Goal: Task Accomplishment & Management: Manage account settings

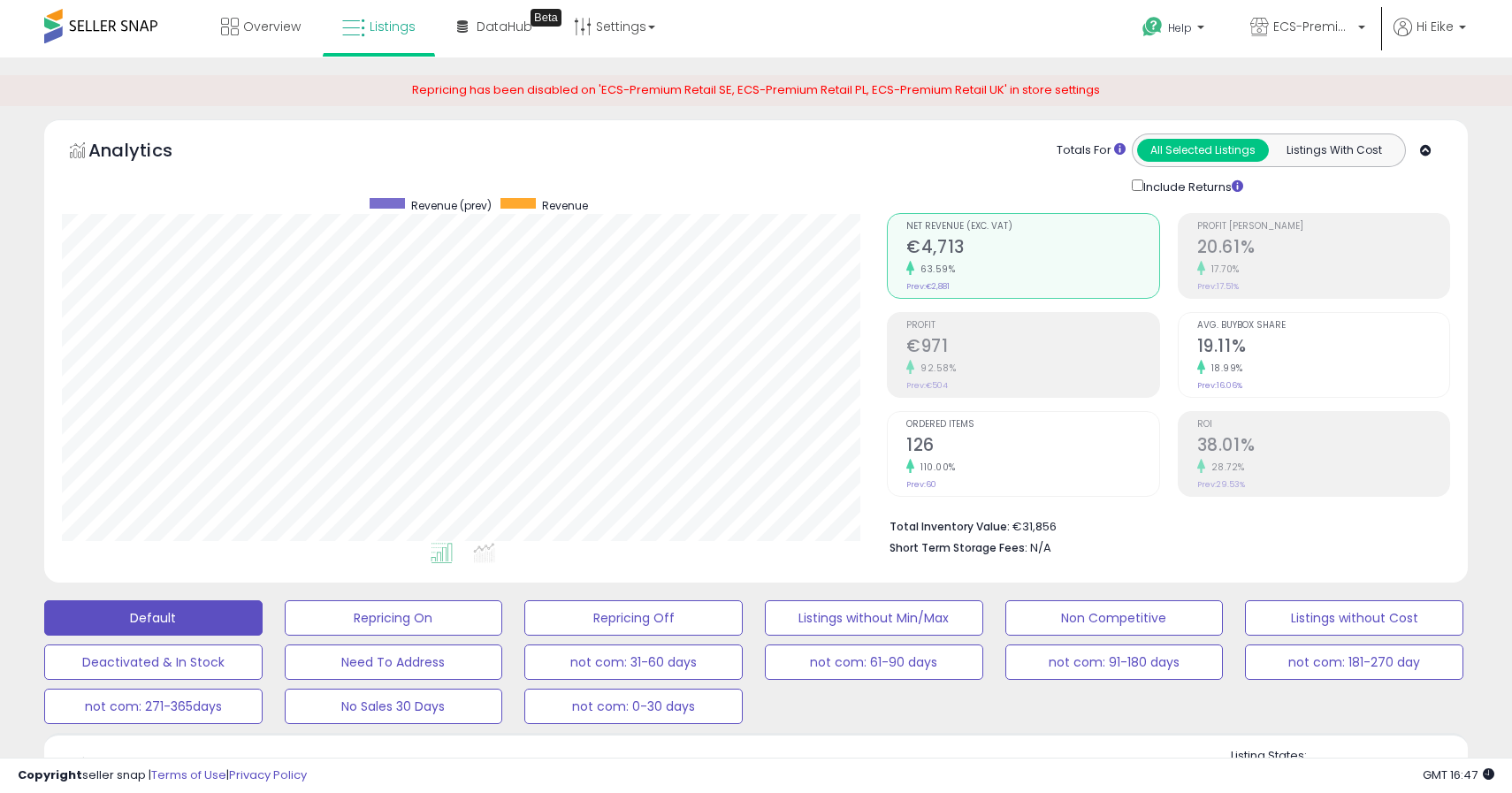
scroll to position [362, 824]
click at [1326, 21] on span "ECS-Premium Retail DE" at bounding box center [1312, 26] width 79 height 17
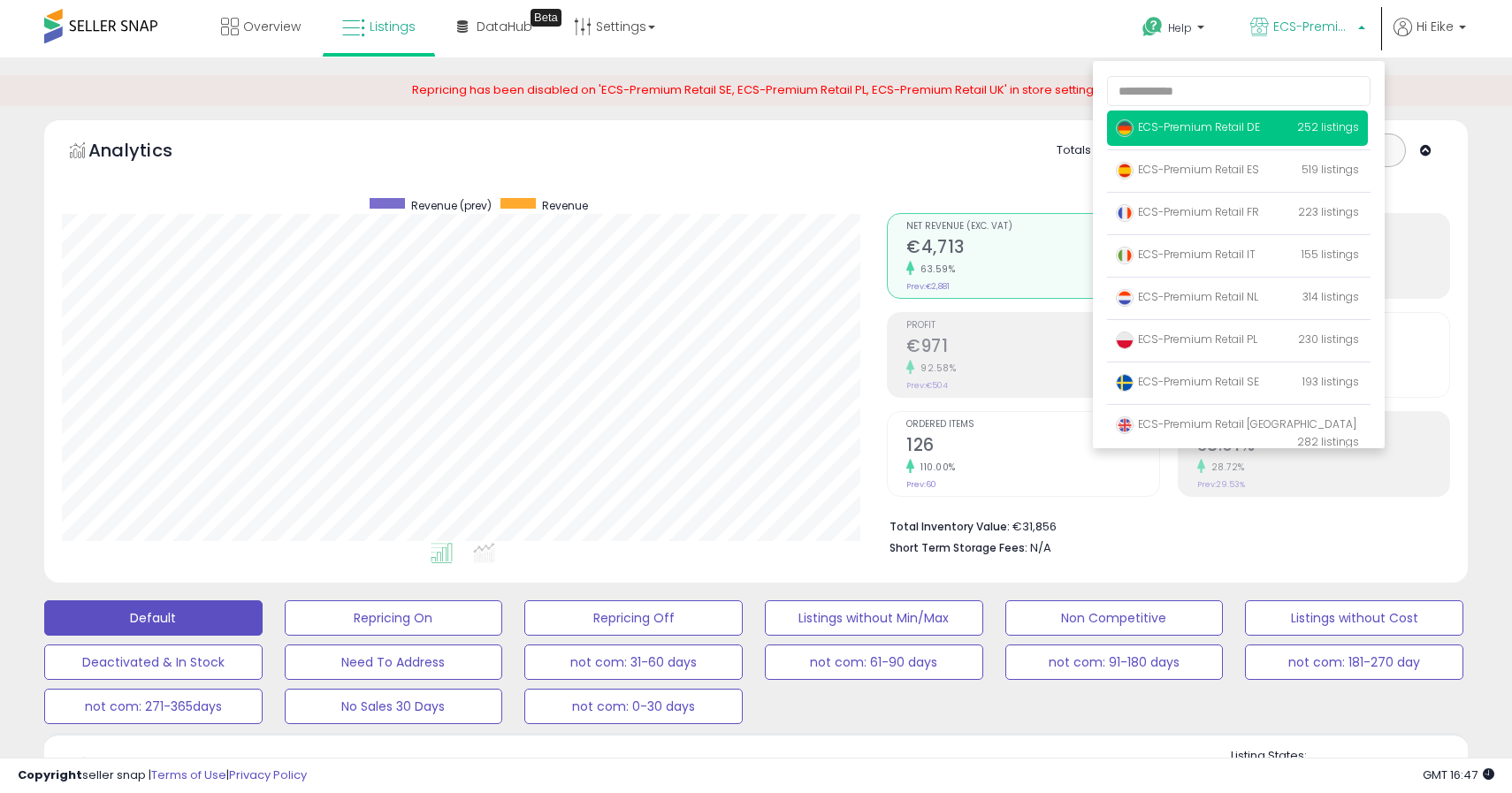
click at [768, 22] on div "Overview Listings Beta" at bounding box center [486, 37] width 999 height 75
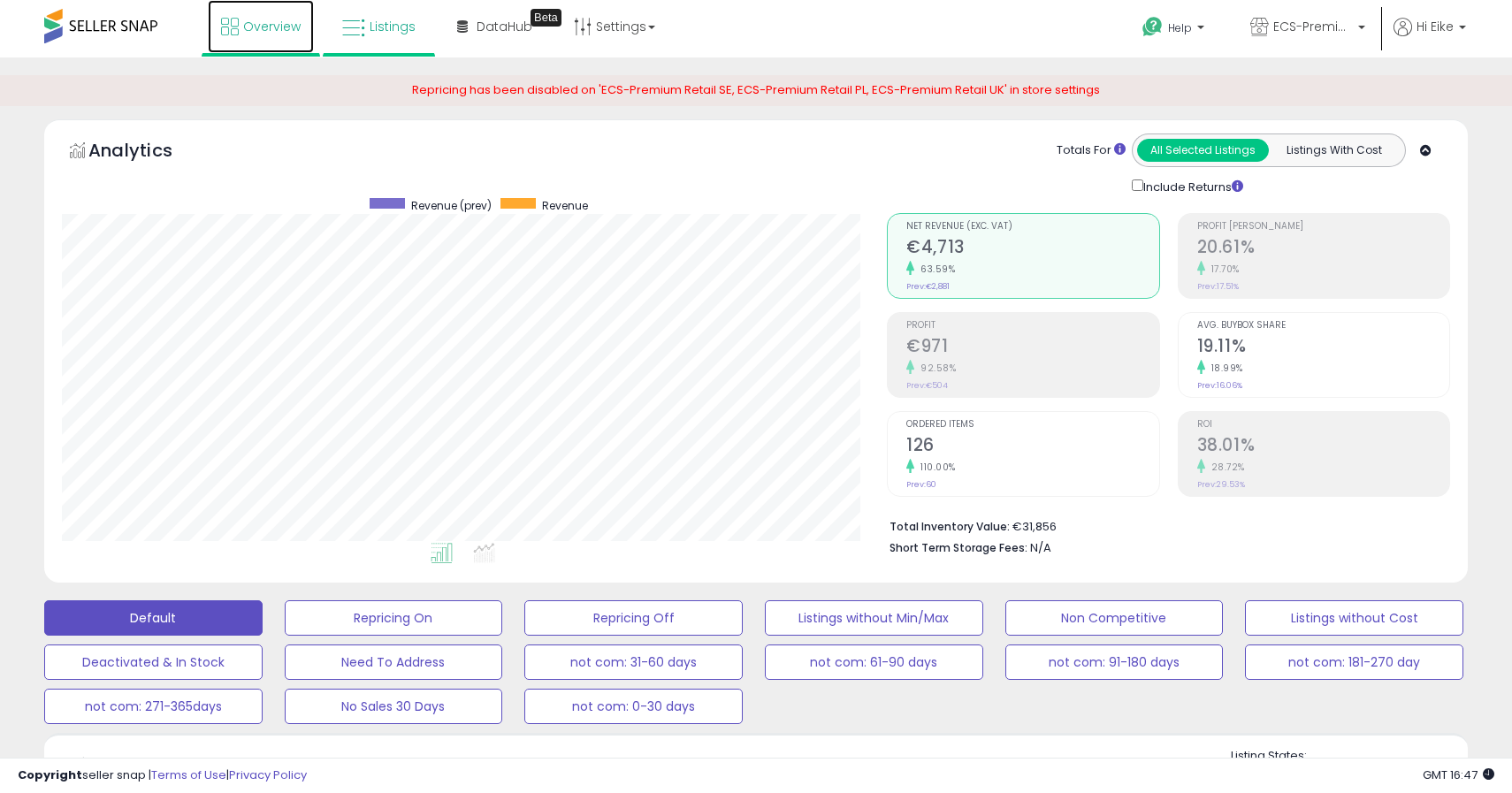
click at [274, 24] on span "Overview" at bounding box center [271, 26] width 58 height 17
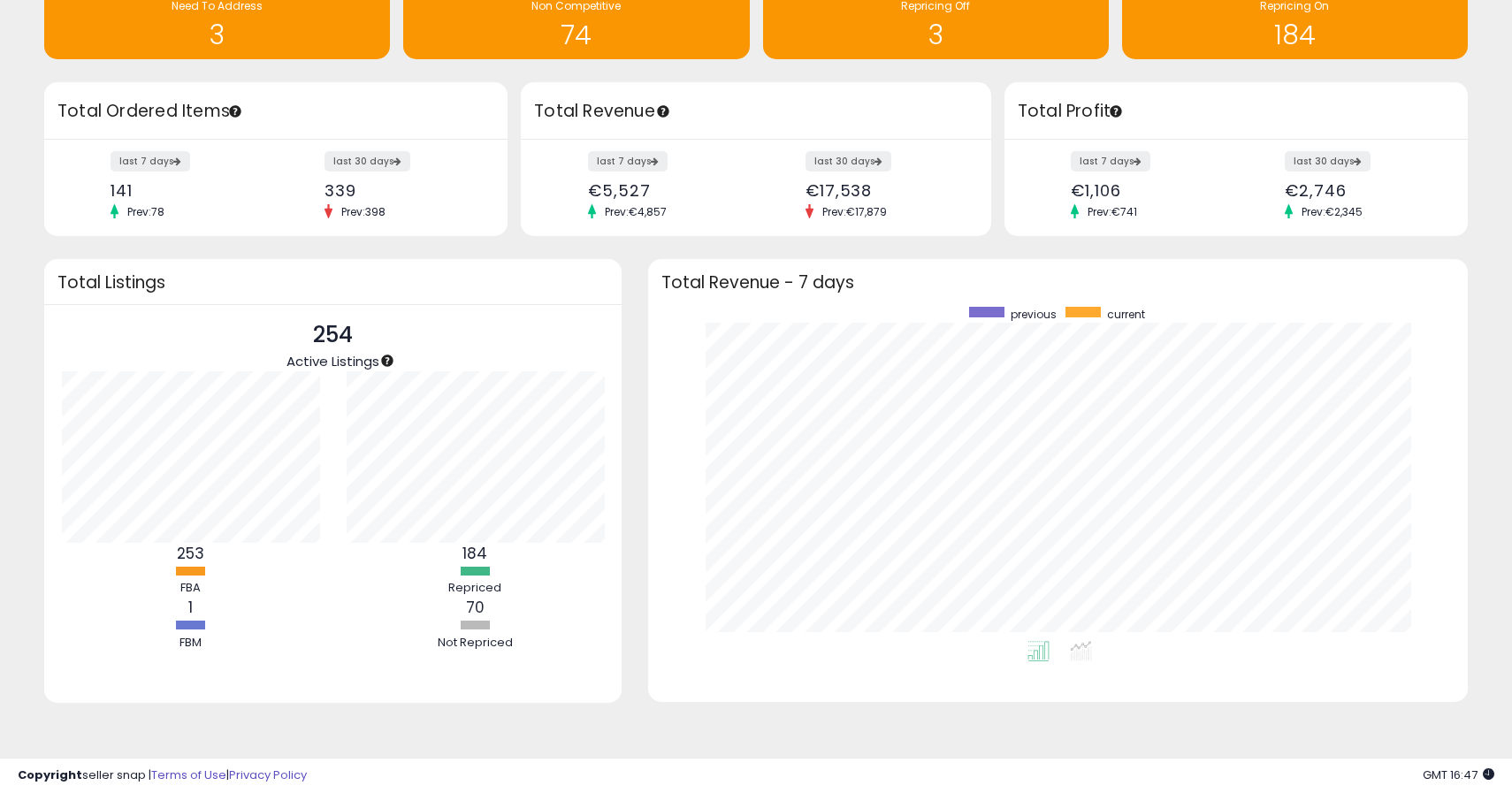
scroll to position [61, 0]
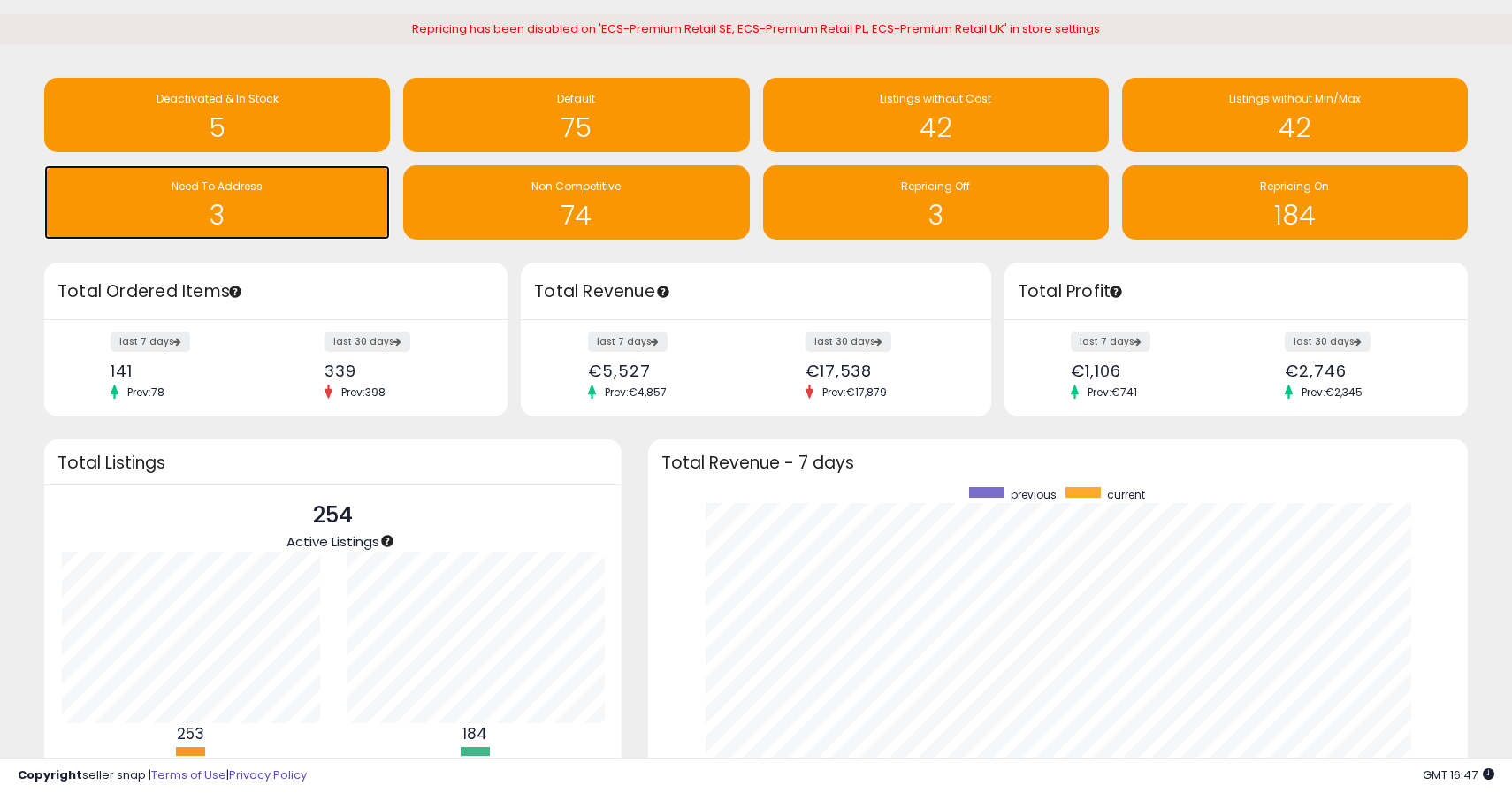
click at [292, 193] on div "Need To Address" at bounding box center [216, 187] width 328 height 16
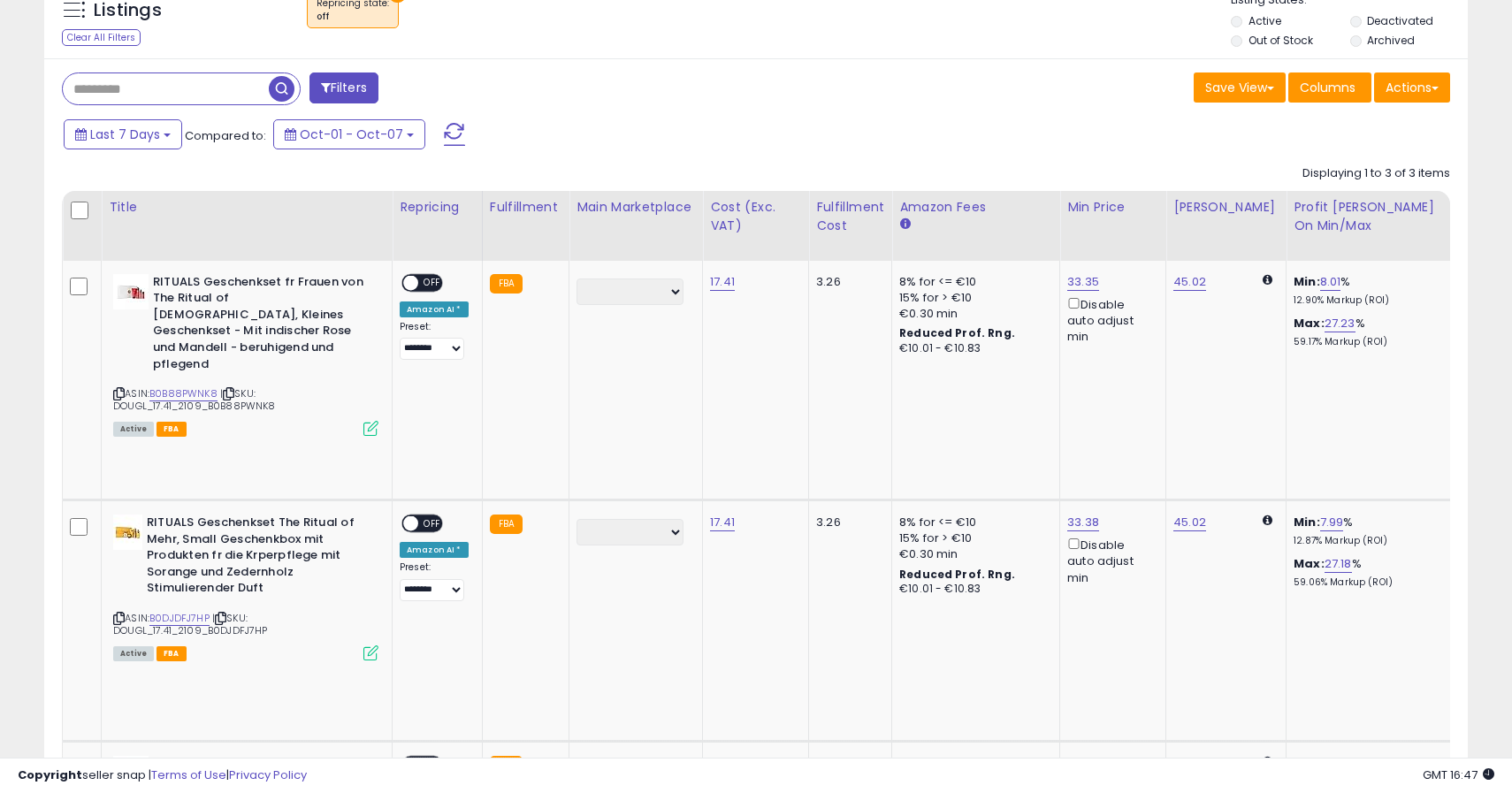
scroll to position [784, 0]
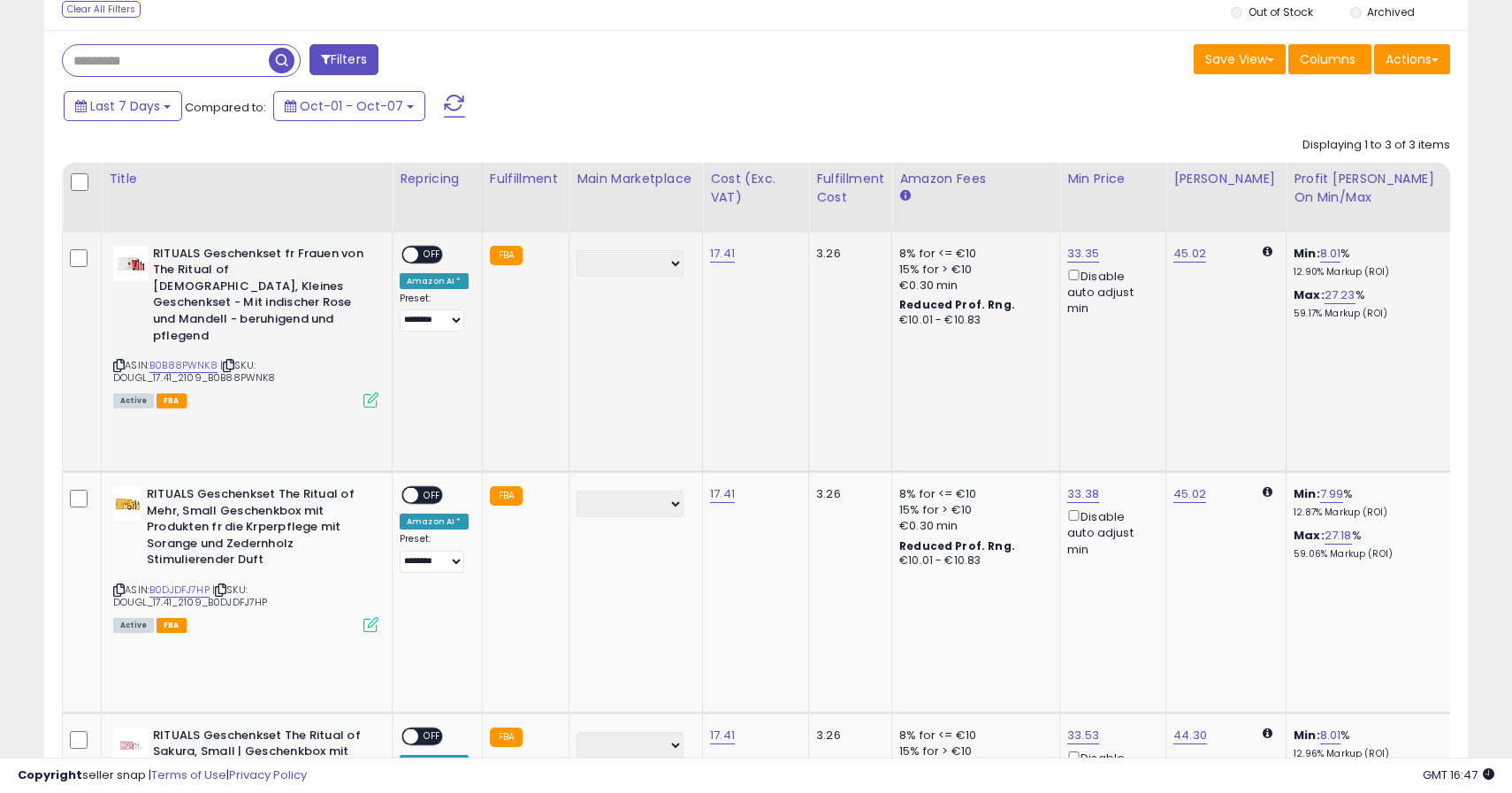
click at [422, 247] on span "OFF" at bounding box center [432, 254] width 28 height 15
click at [420, 486] on div "**********" at bounding box center [435, 529] width 69 height 87
click at [421, 488] on span "OFF" at bounding box center [432, 496] width 28 height 15
click at [421, 728] on span "OFF" at bounding box center [432, 736] width 28 height 15
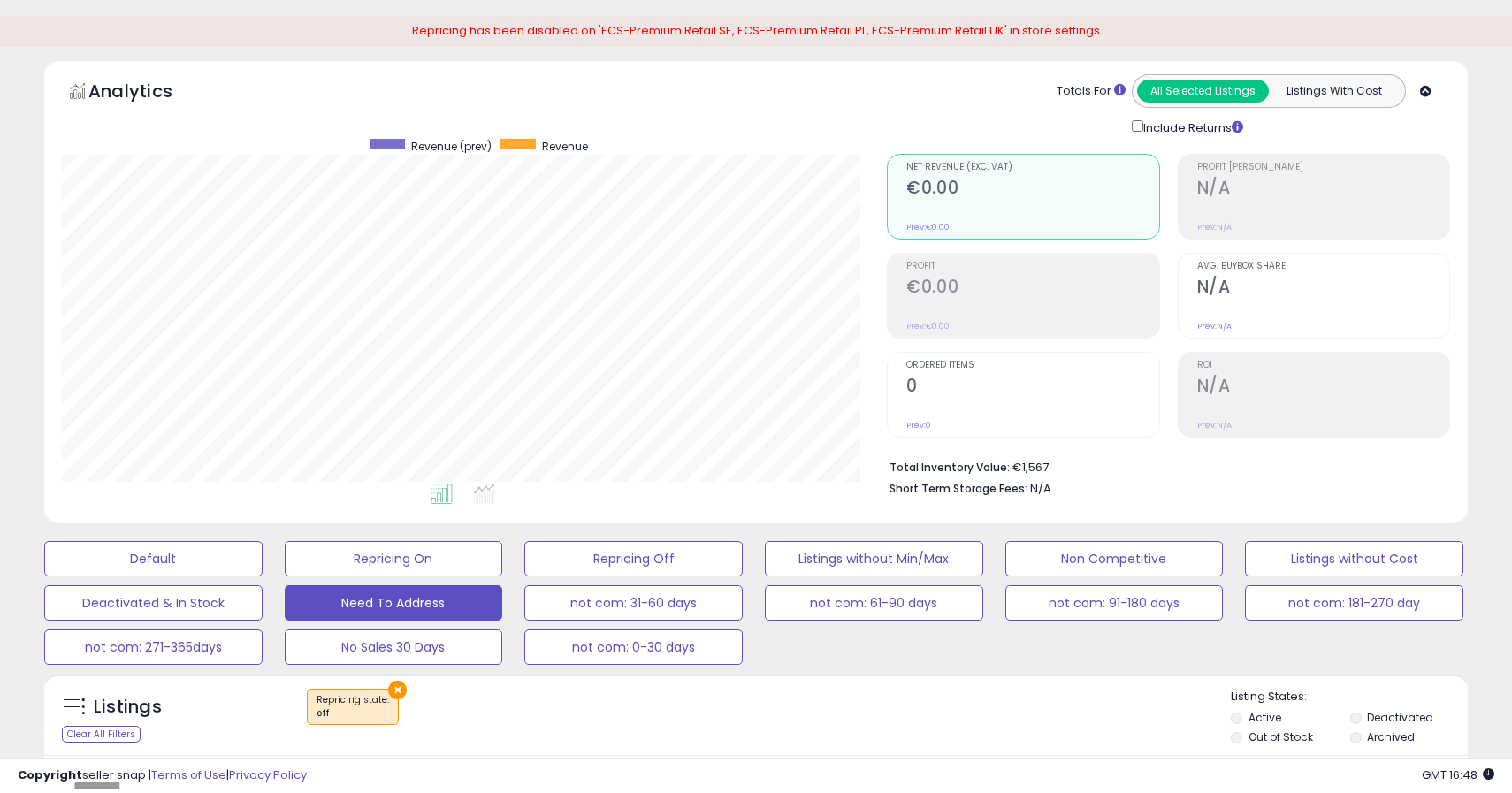
scroll to position [0, 0]
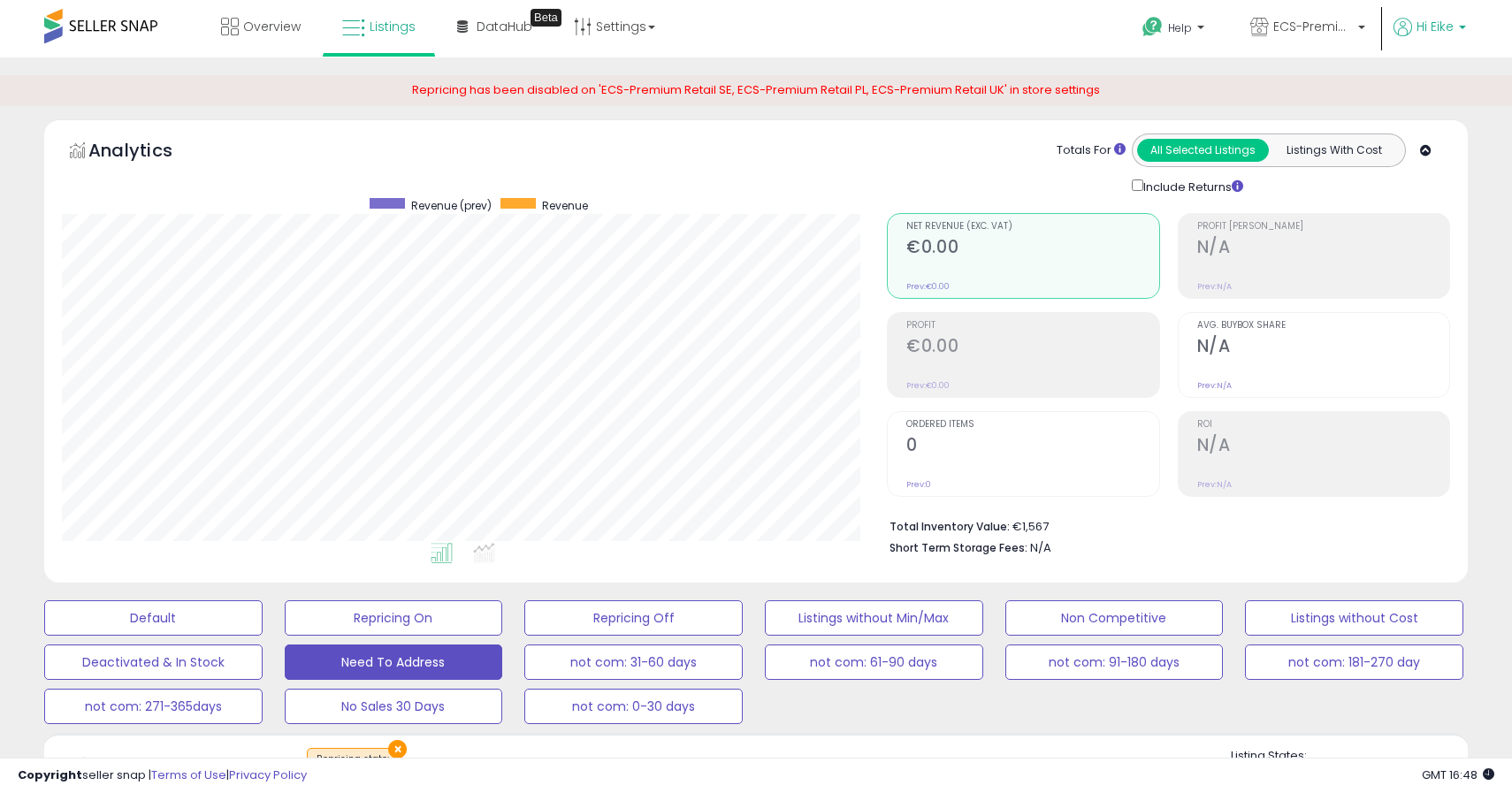
click at [1423, 31] on span "Hi Eike" at bounding box center [1434, 26] width 37 height 17
click at [1338, 23] on span "ECS-Premium Retail DE" at bounding box center [1312, 26] width 79 height 17
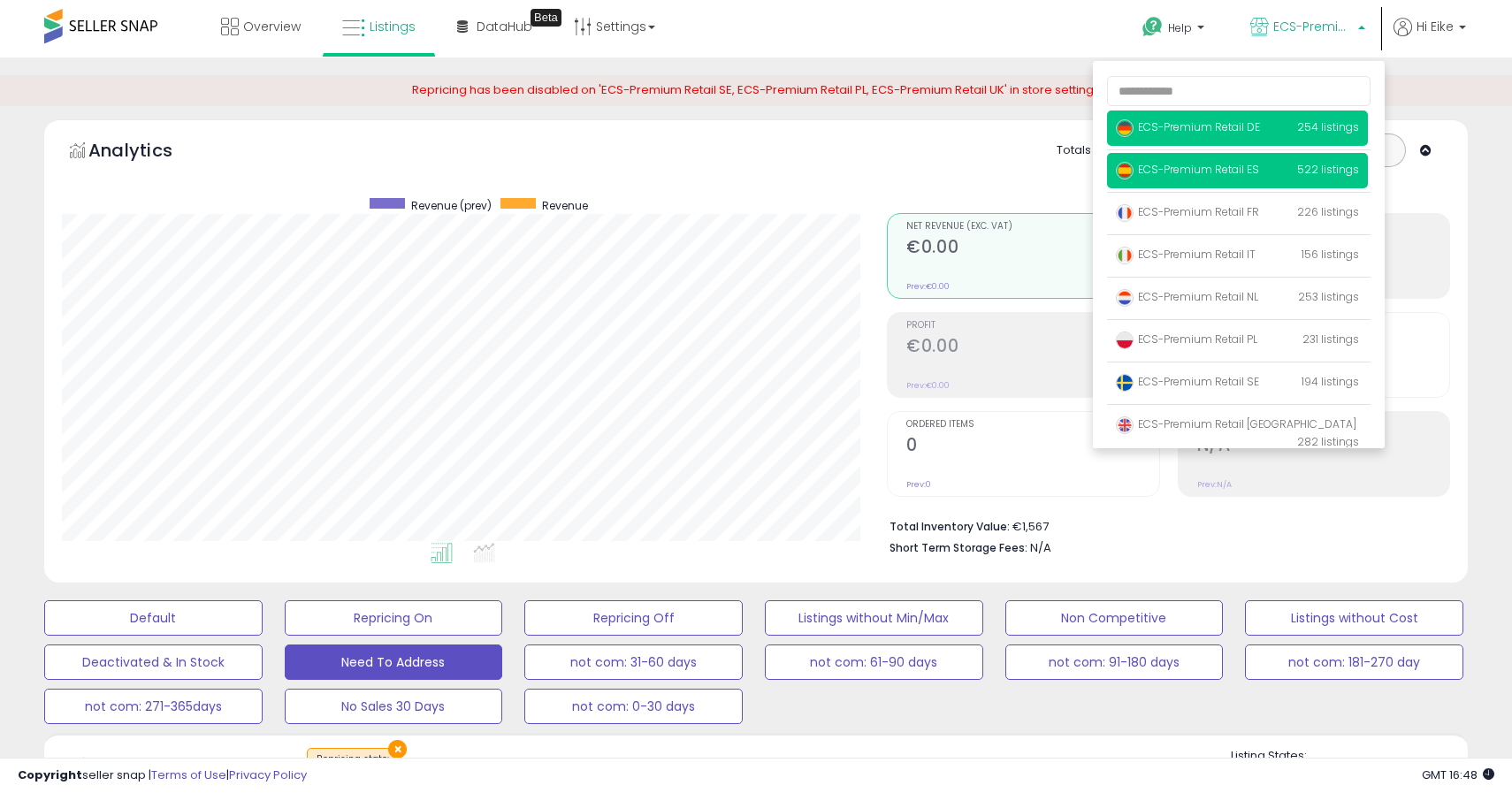
click at [1227, 168] on span "ECS-Premium Retail ES" at bounding box center [1187, 169] width 143 height 15
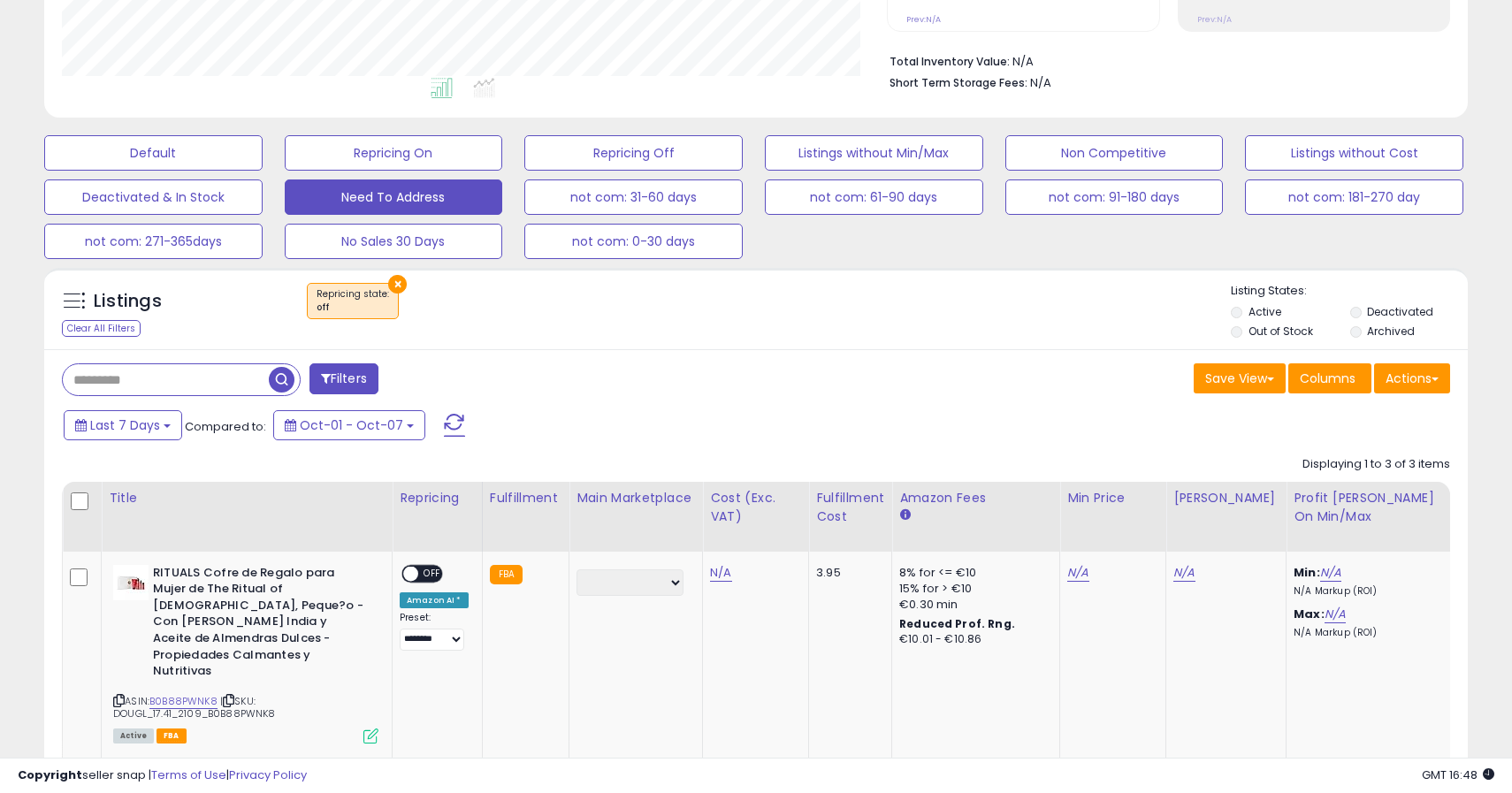
scroll to position [640, 0]
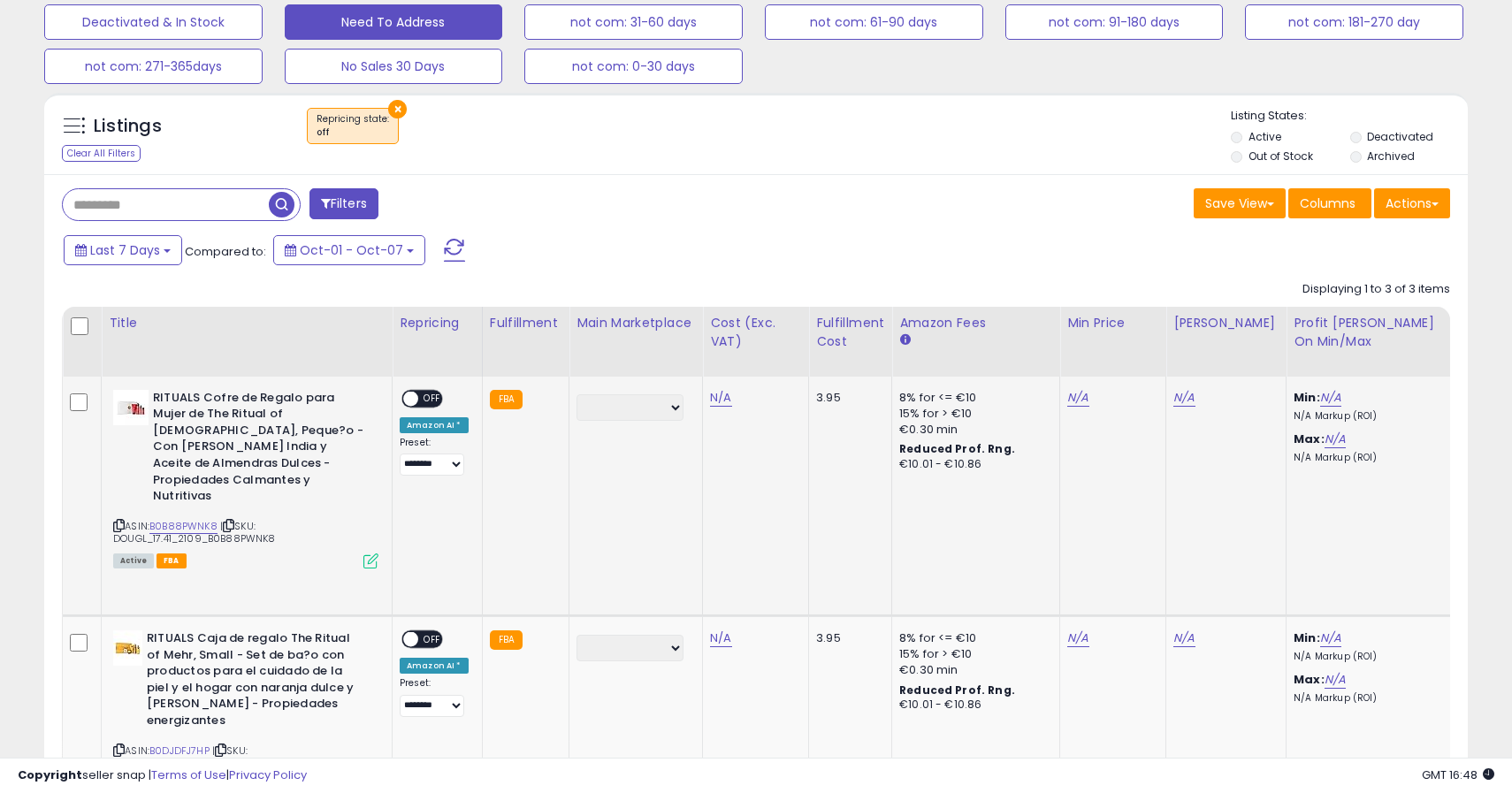
click at [425, 398] on span "OFF" at bounding box center [432, 398] width 28 height 15
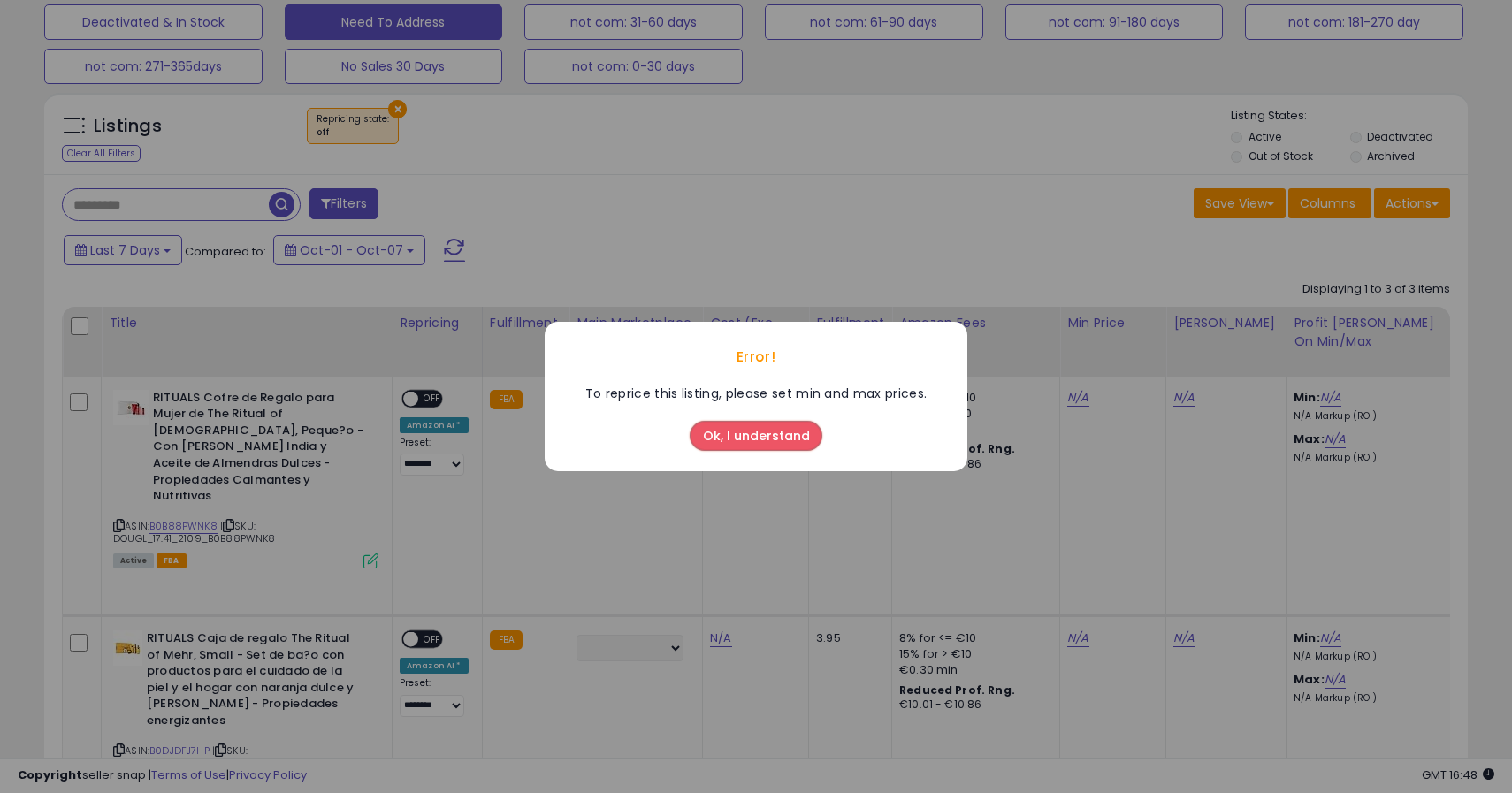
click at [751, 459] on div "Ok, I understand" at bounding box center [755, 437] width 423 height 68
click at [759, 433] on button "Ok, I understand" at bounding box center [755, 435] width 132 height 30
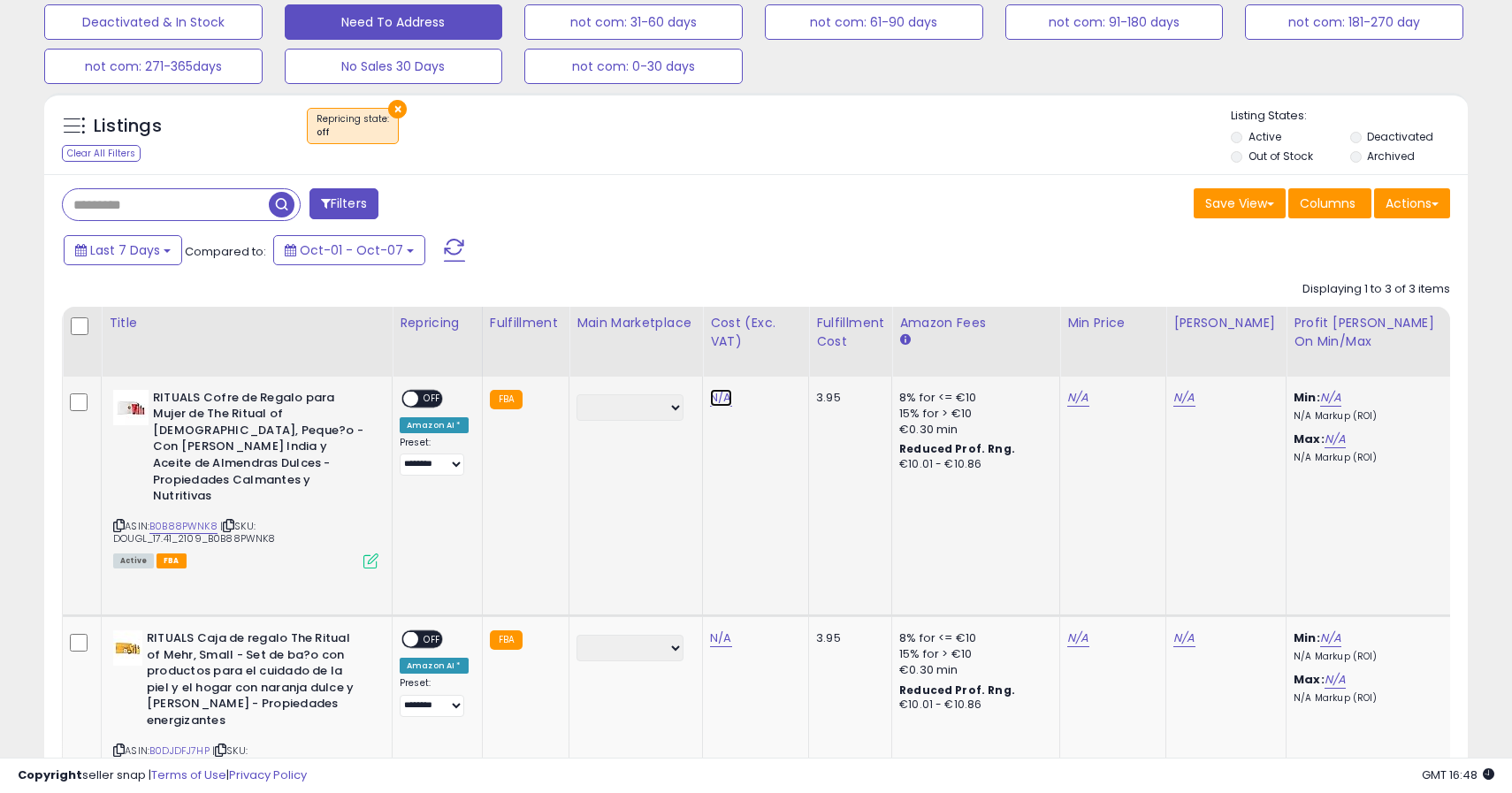
click at [718, 397] on link "N/A" at bounding box center [720, 397] width 21 height 17
type input "*****"
click at [782, 358] on icon "submit" at bounding box center [776, 353] width 11 height 11
click at [431, 397] on span "OFF" at bounding box center [432, 398] width 28 height 15
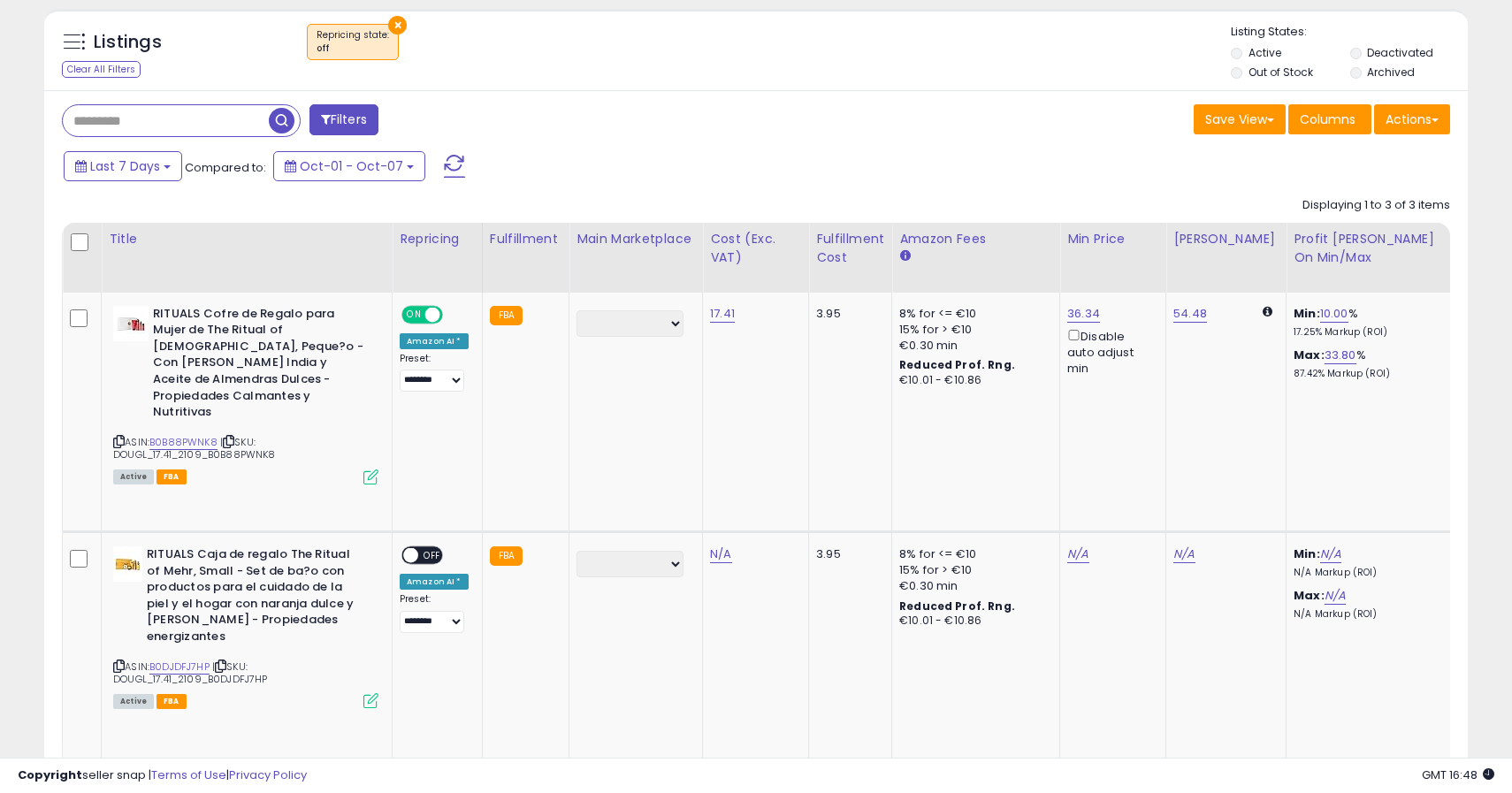
scroll to position [733, 0]
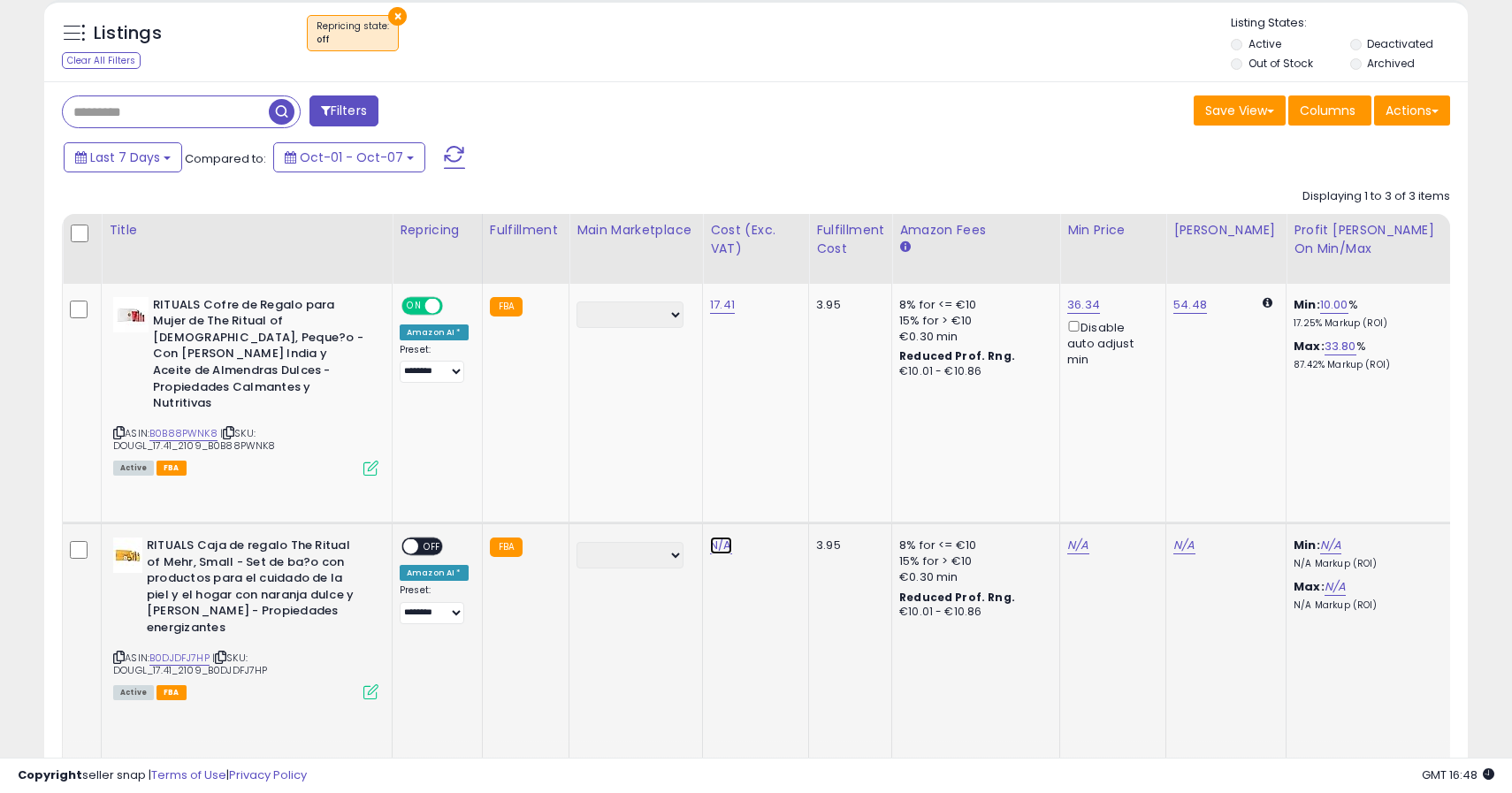
click at [719, 537] on link "N/A" at bounding box center [720, 545] width 21 height 17
type input "*****"
click at [782, 431] on icon "submit" at bounding box center [776, 430] width 11 height 11
click at [425, 539] on span "OFF" at bounding box center [432, 547] width 28 height 15
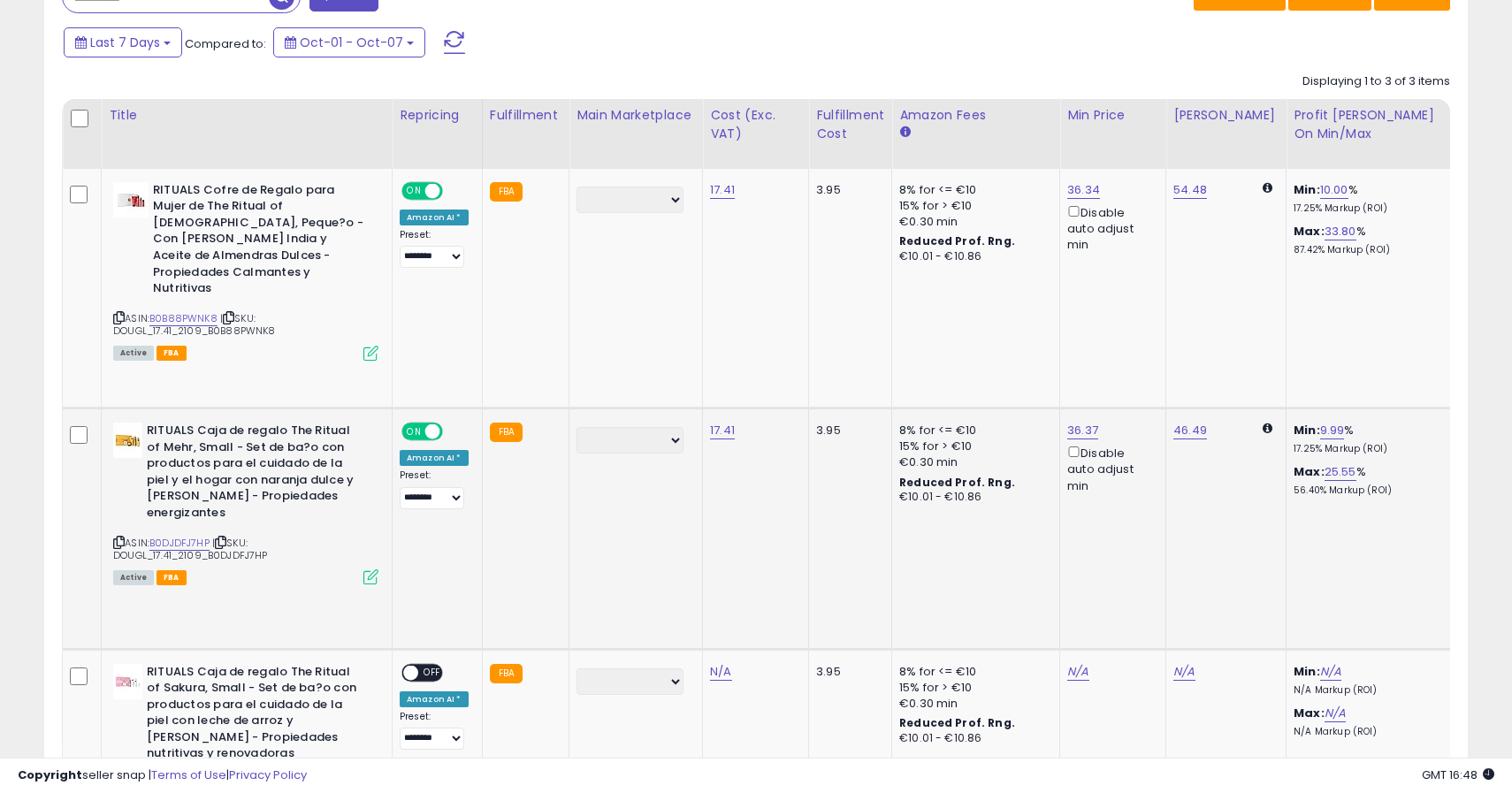
scroll to position [898, 0]
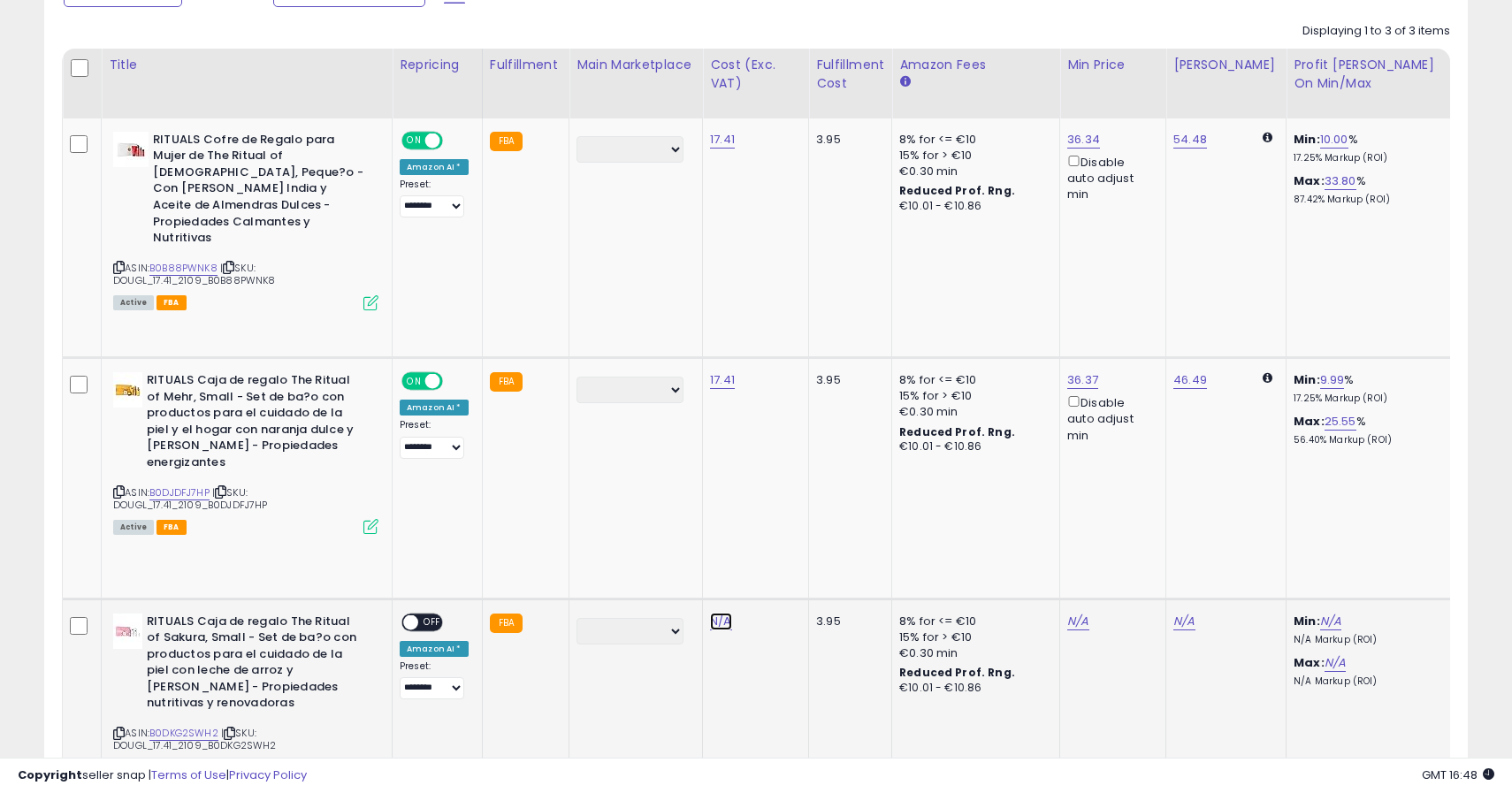
click at [721, 612] on link "N/A" at bounding box center [720, 621] width 21 height 17
type input "*****"
click at [792, 454] on button "submit" at bounding box center [776, 452] width 30 height 26
click at [430, 614] on span "OFF" at bounding box center [432, 621] width 28 height 15
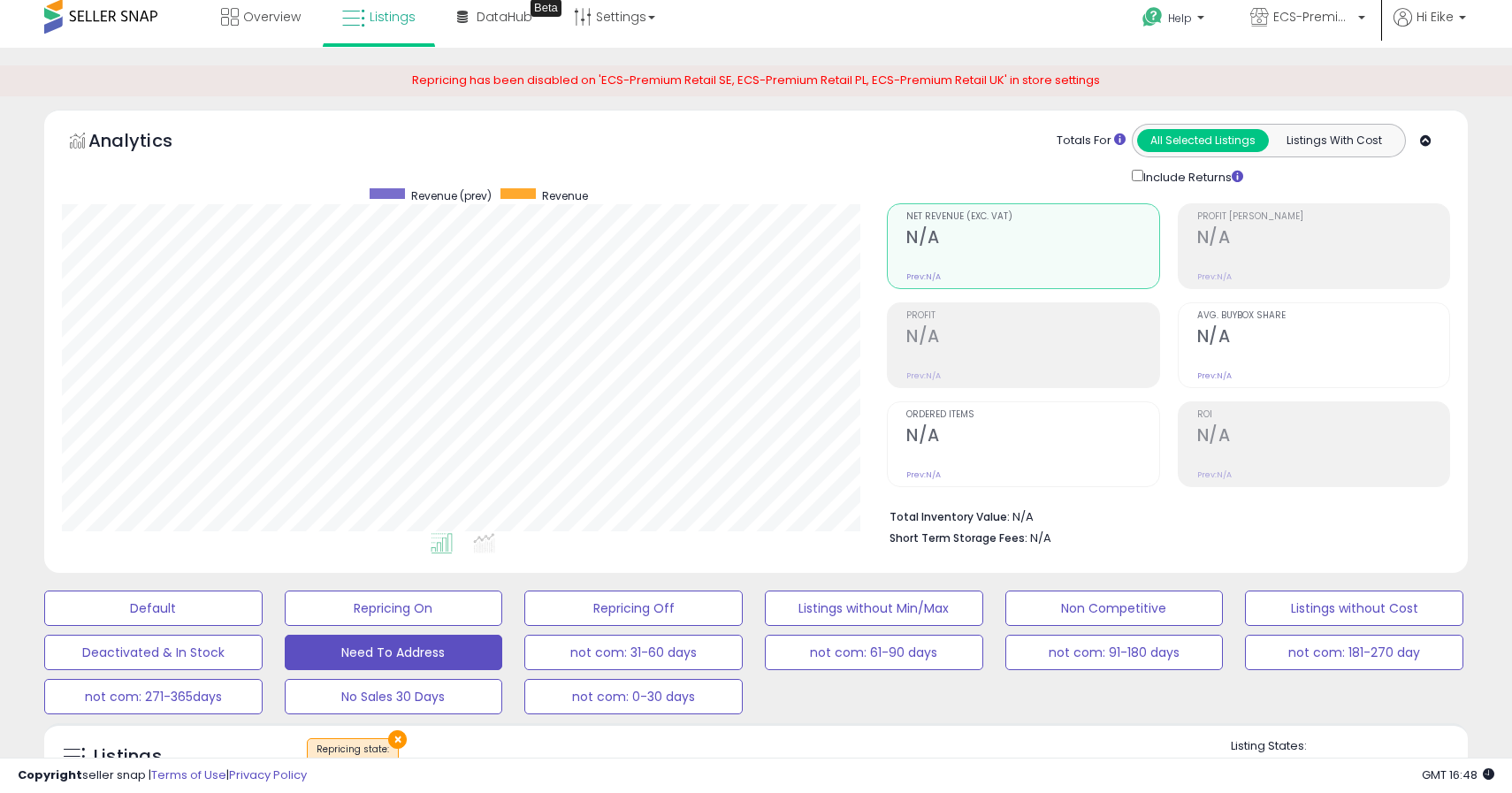
scroll to position [0, 0]
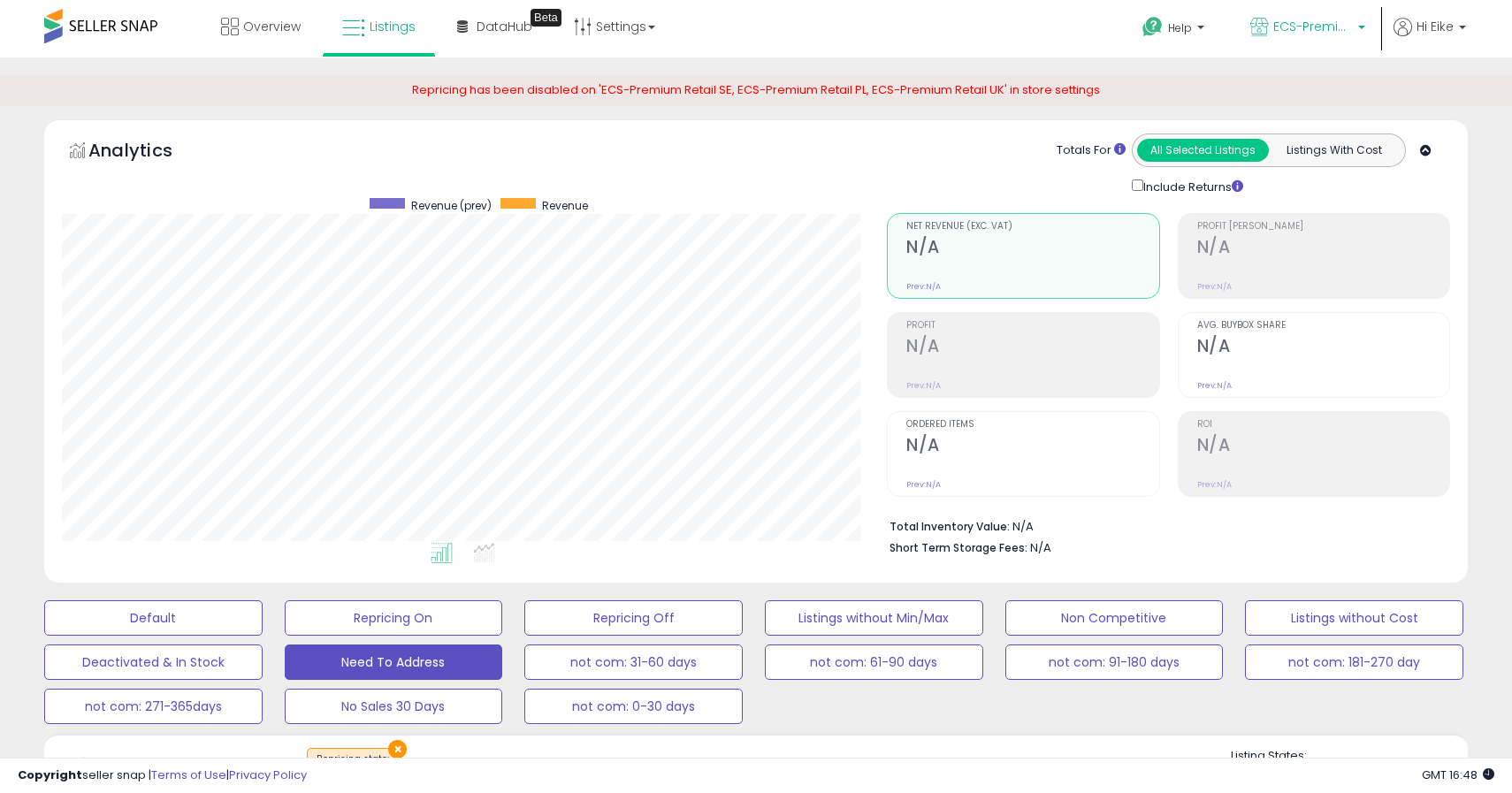
click at [1298, 36] on p "ECS-Premium Retail ES" at bounding box center [1307, 28] width 115 height 22
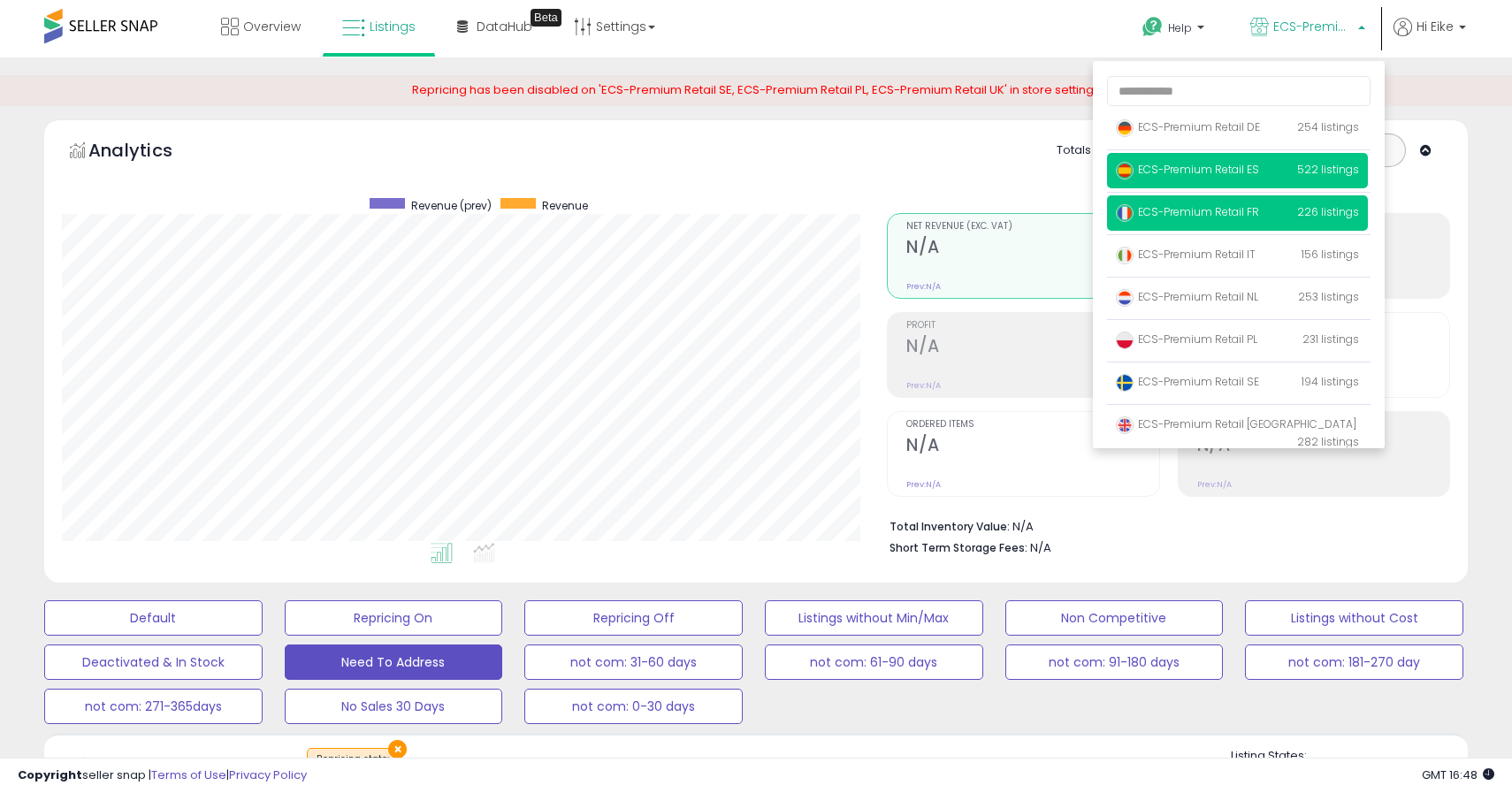
click at [1225, 203] on p "ECS-Premium Retail FR 226 listings" at bounding box center [1237, 213] width 261 height 36
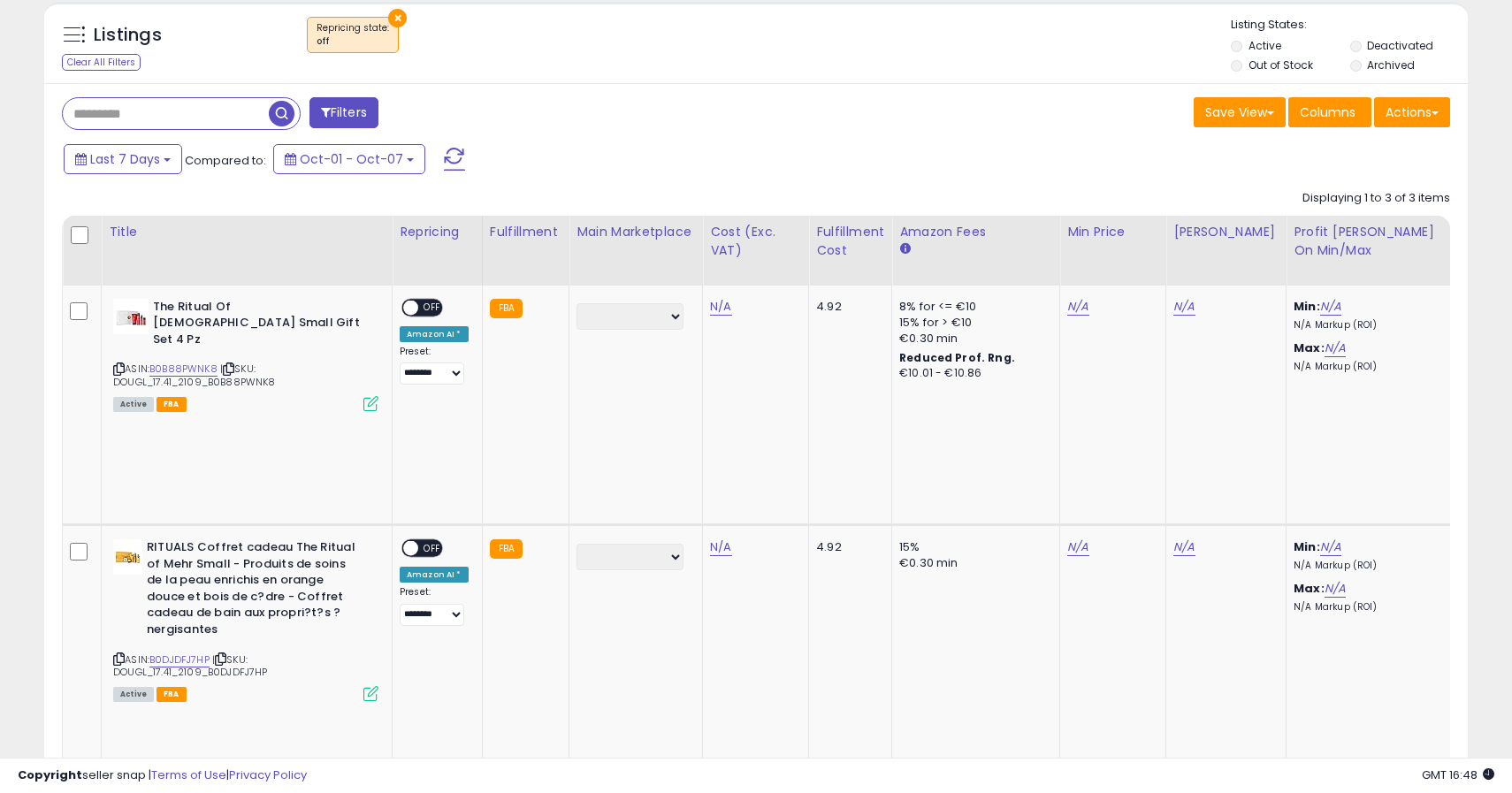
scroll to position [779, 0]
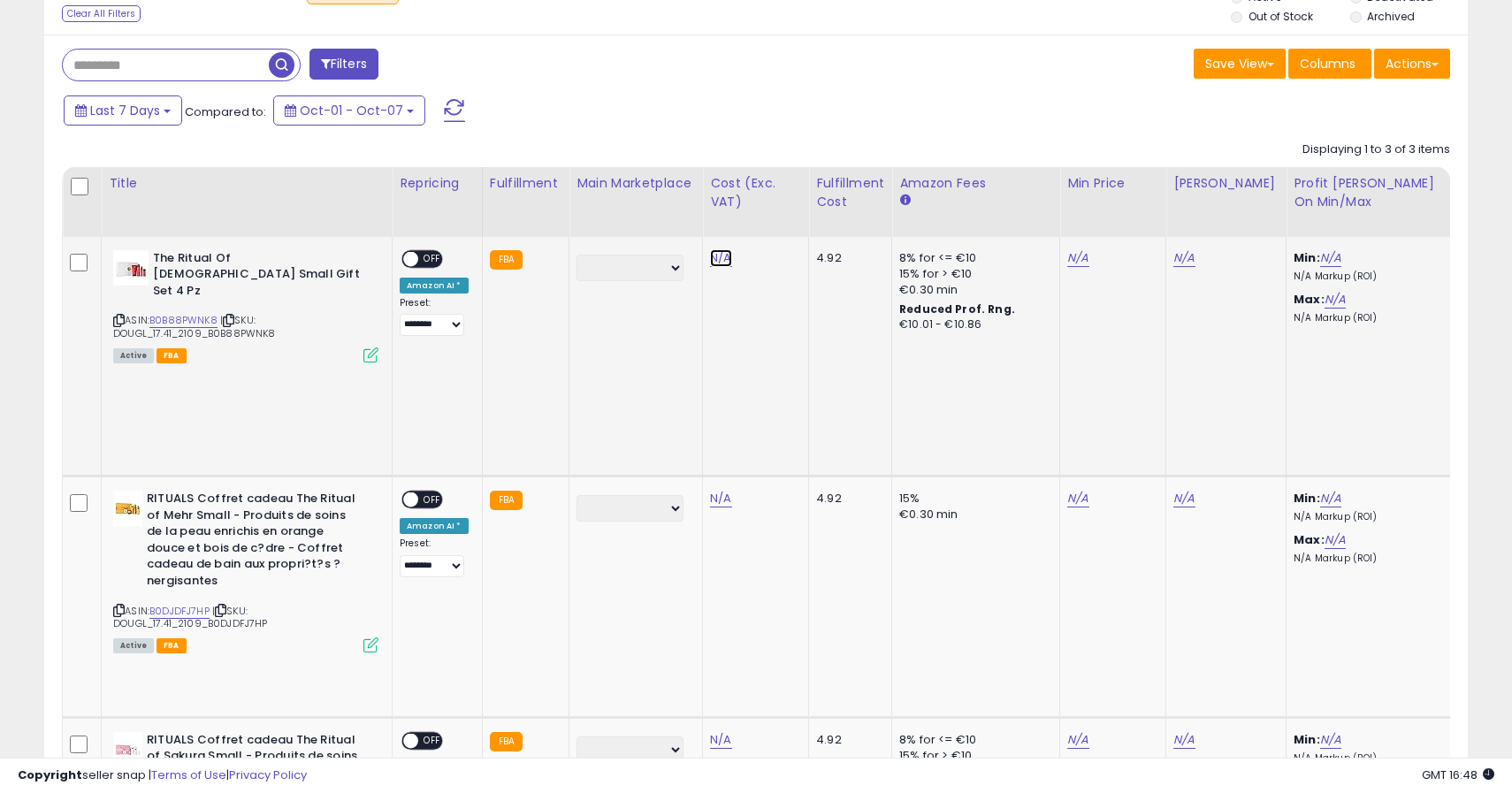
click at [711, 258] on link "N/A" at bounding box center [720, 257] width 21 height 17
click at [670, 223] on input "number" at bounding box center [677, 215] width 157 height 30
click at [675, 210] on input "*****" at bounding box center [677, 215] width 157 height 30
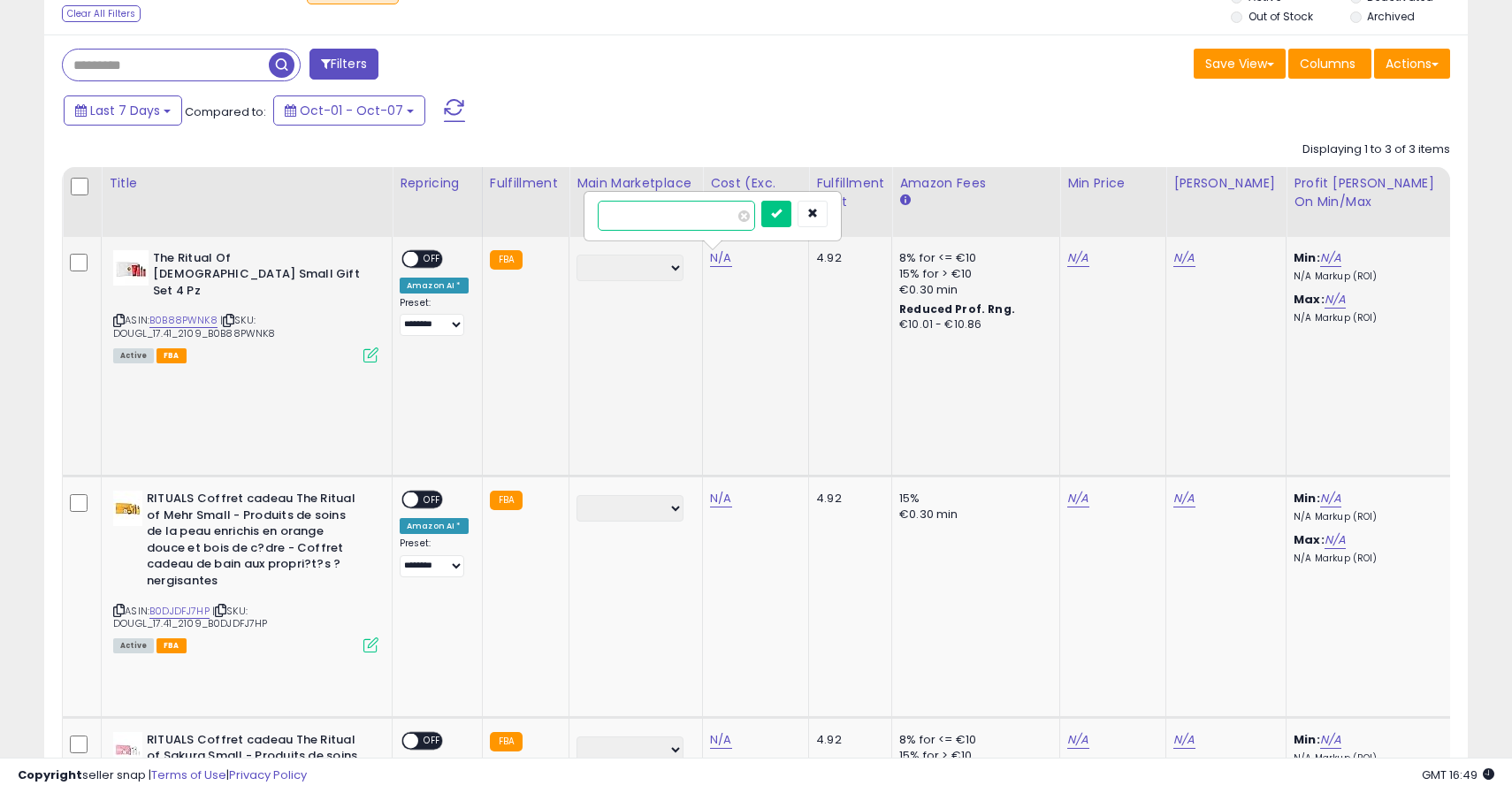
click at [675, 210] on input "*****" at bounding box center [677, 215] width 157 height 30
drag, startPoint x: 675, startPoint y: 210, endPoint x: 597, endPoint y: 210, distance: 78.0
click at [597, 210] on div "*****" at bounding box center [712, 215] width 255 height 47
type input "*****"
click at [782, 211] on icon "submit" at bounding box center [776, 214] width 11 height 11
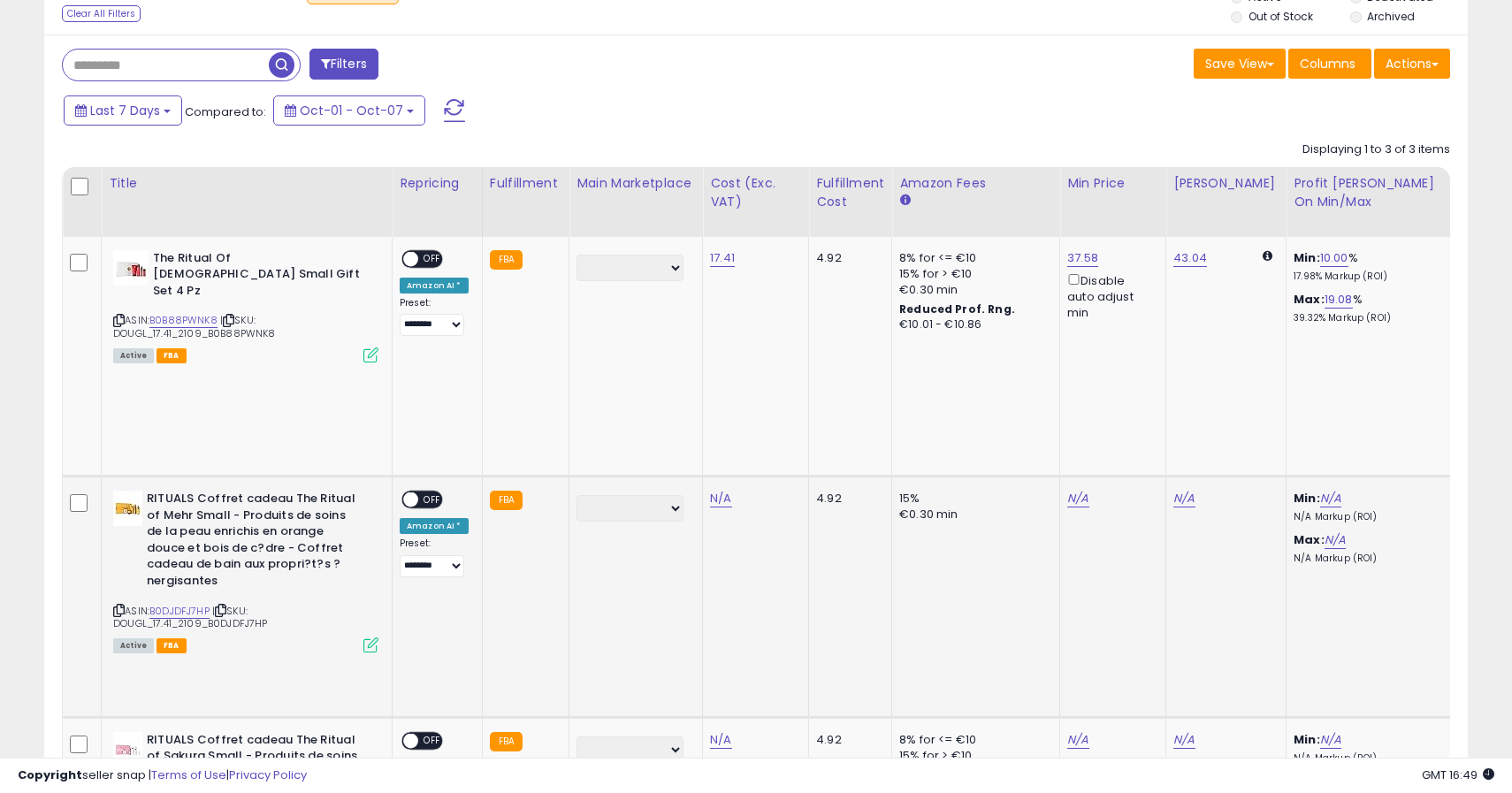
click at [826, 490] on div "4.92" at bounding box center [847, 497] width 62 height 16
click at [721, 489] on link "N/A" at bounding box center [720, 497] width 21 height 17
type input "*****"
click at [782, 329] on icon "submit" at bounding box center [776, 334] width 11 height 11
click at [719, 731] on link "N/A" at bounding box center [720, 739] width 21 height 17
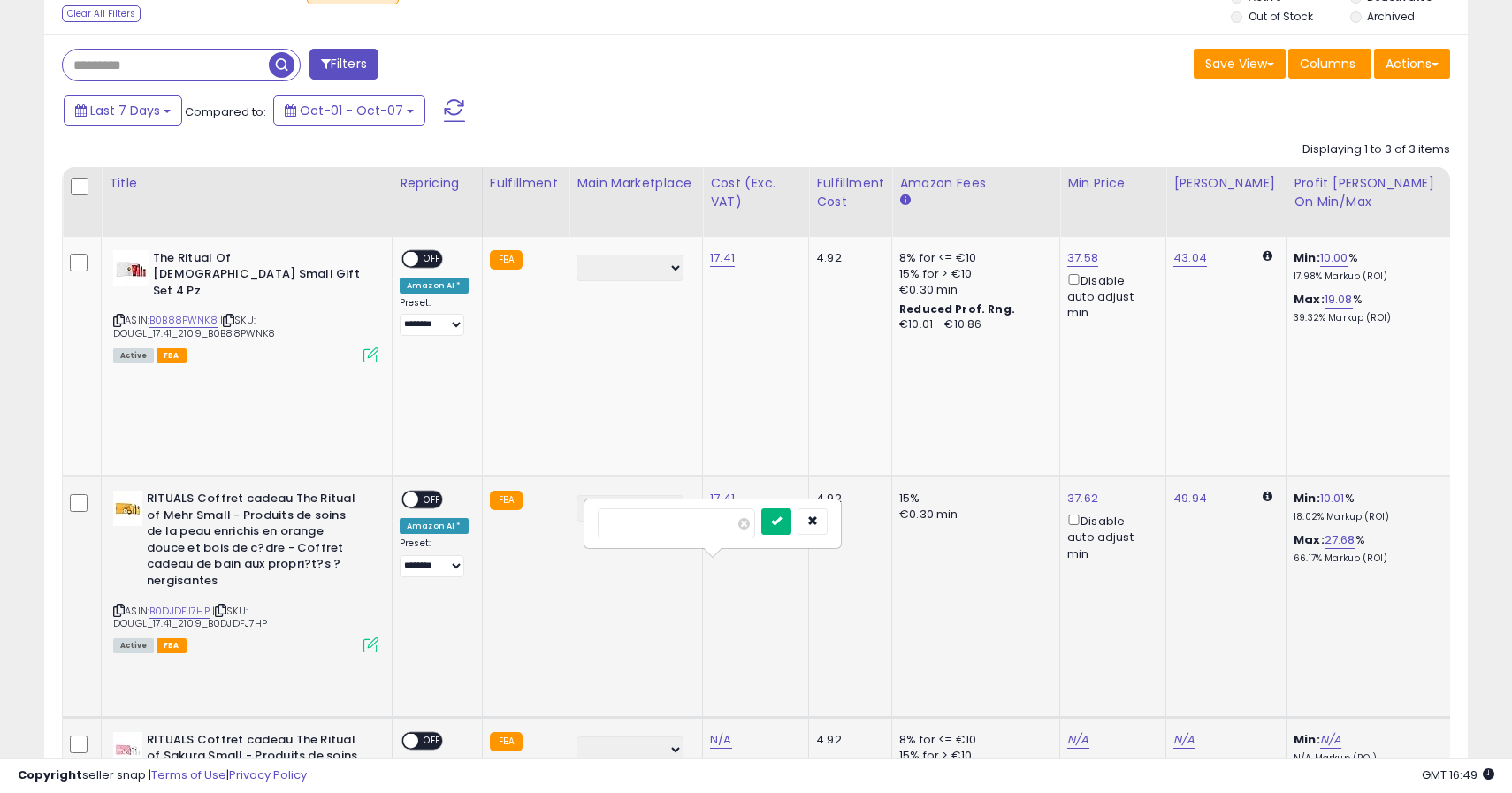
type input "*****"
click at [782, 520] on button "submit" at bounding box center [776, 521] width 30 height 26
click at [425, 733] on span "OFF" at bounding box center [432, 740] width 28 height 15
click at [425, 492] on span "OFF" at bounding box center [432, 499] width 28 height 15
click at [426, 270] on div "**********" at bounding box center [435, 293] width 69 height 87
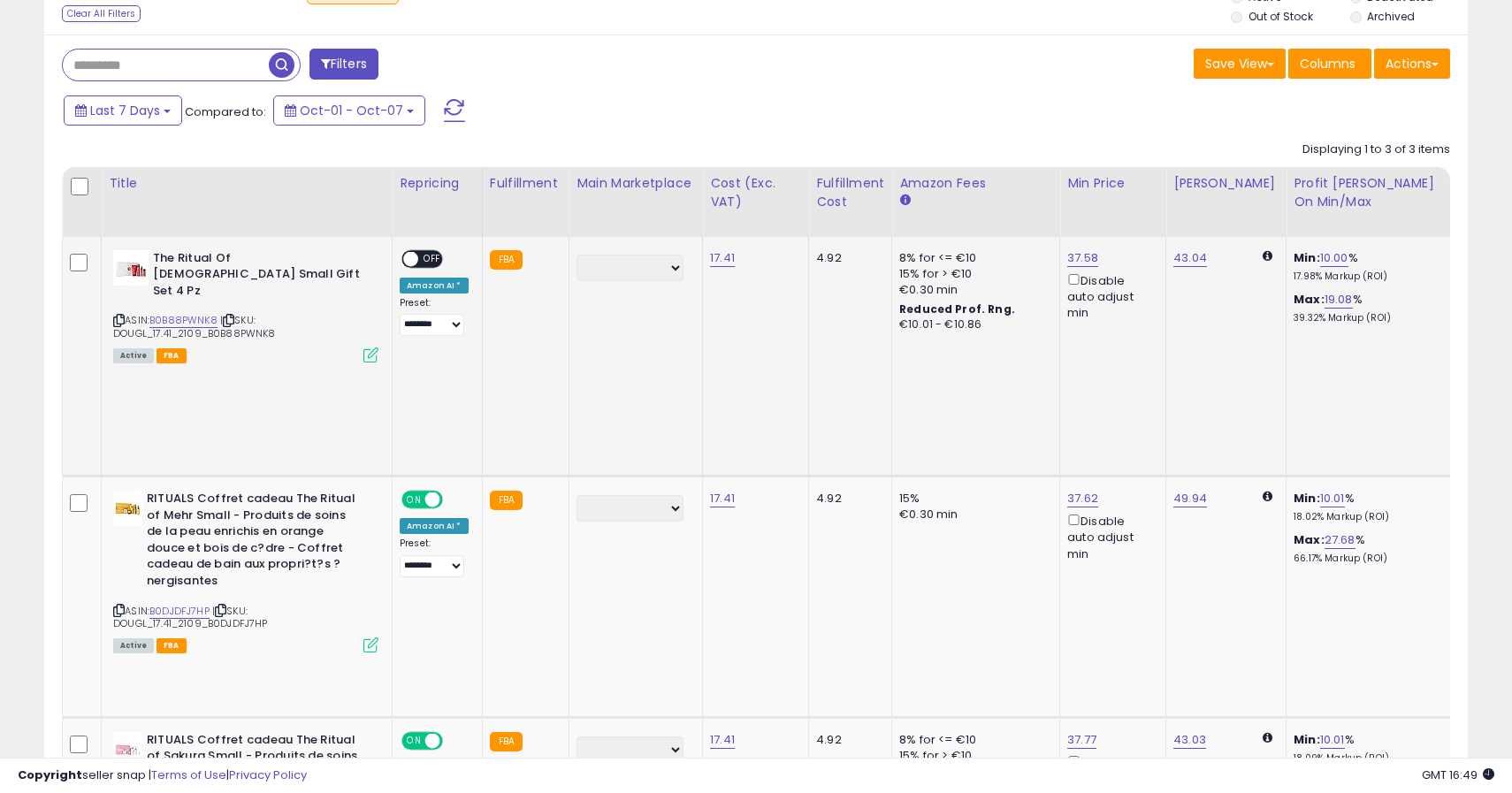
click at [413, 255] on span at bounding box center [411, 258] width 15 height 15
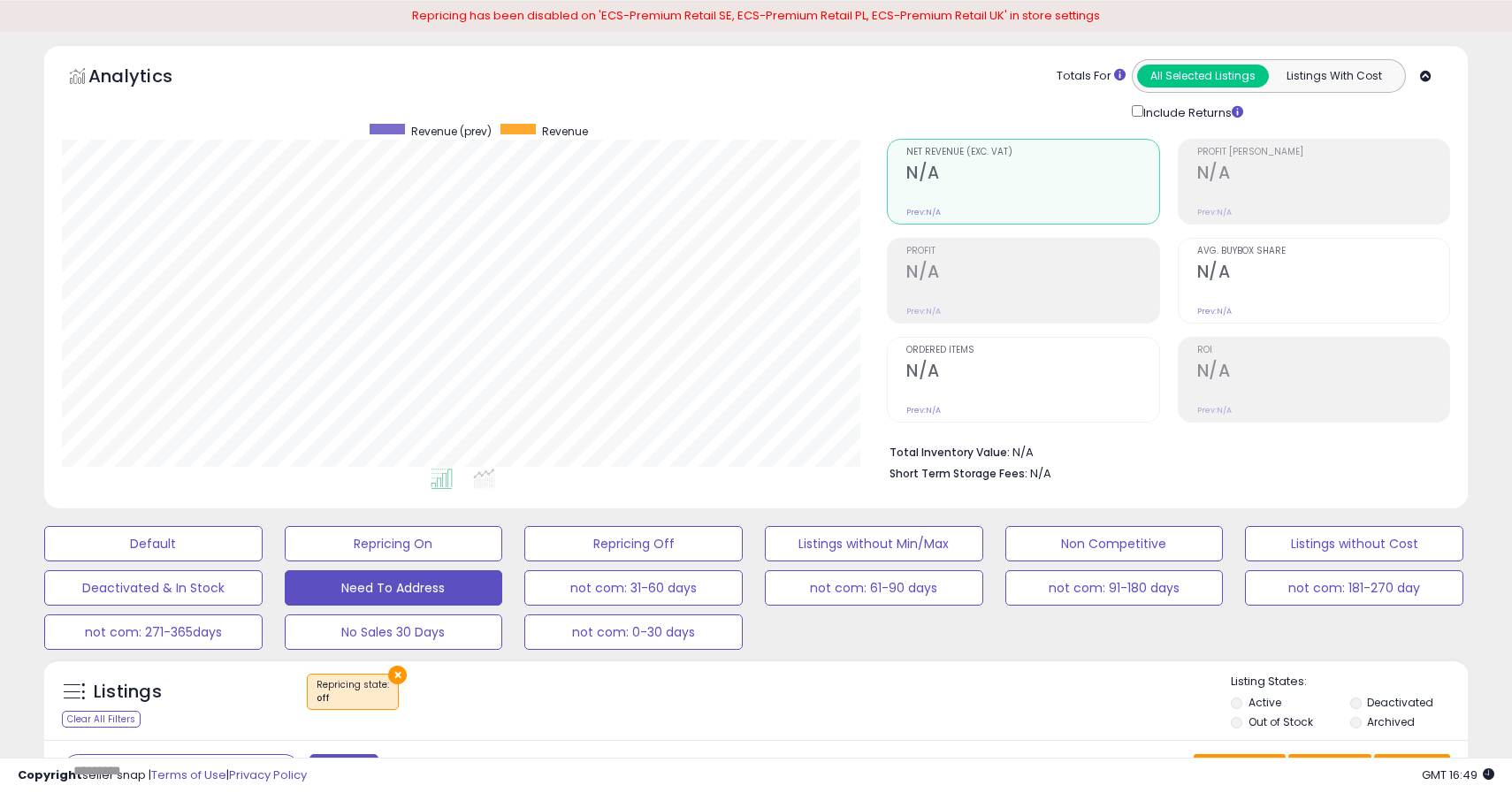
scroll to position [0, 0]
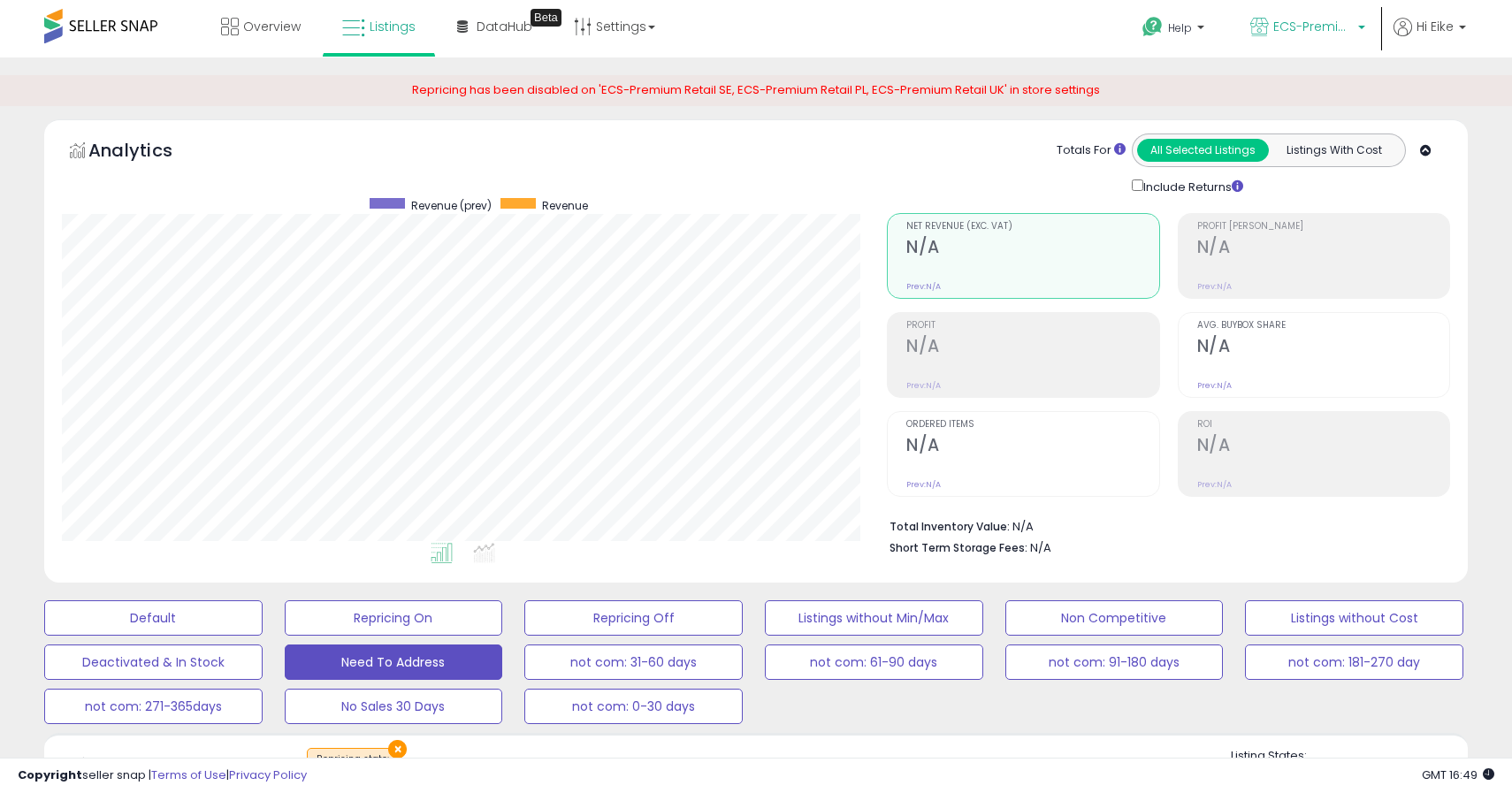
click at [1341, 30] on span "ECS-Premium Retail FR" at bounding box center [1312, 26] width 79 height 17
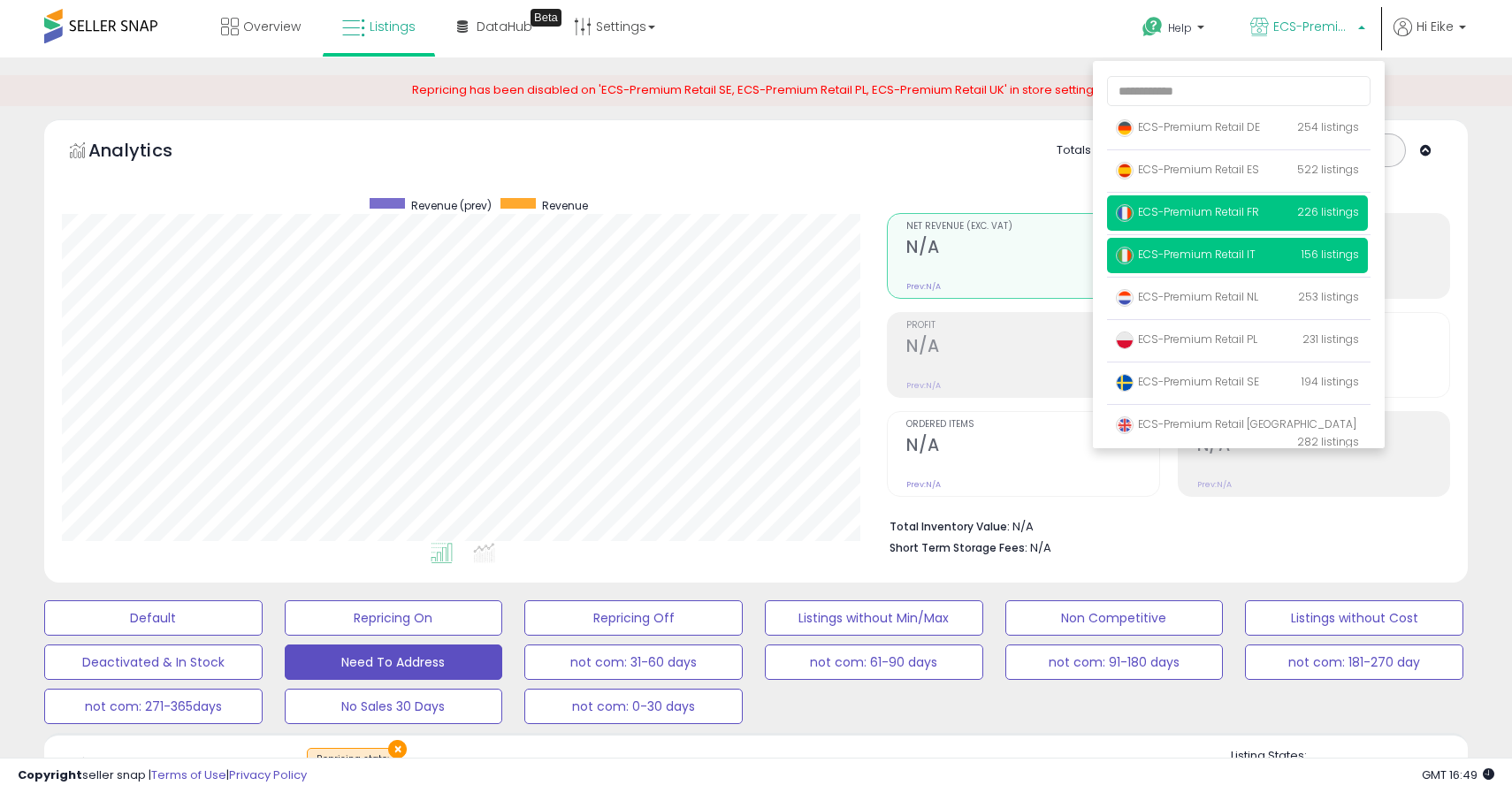
click at [1213, 245] on p "ECS-Premium Retail IT 156 listings" at bounding box center [1237, 255] width 261 height 36
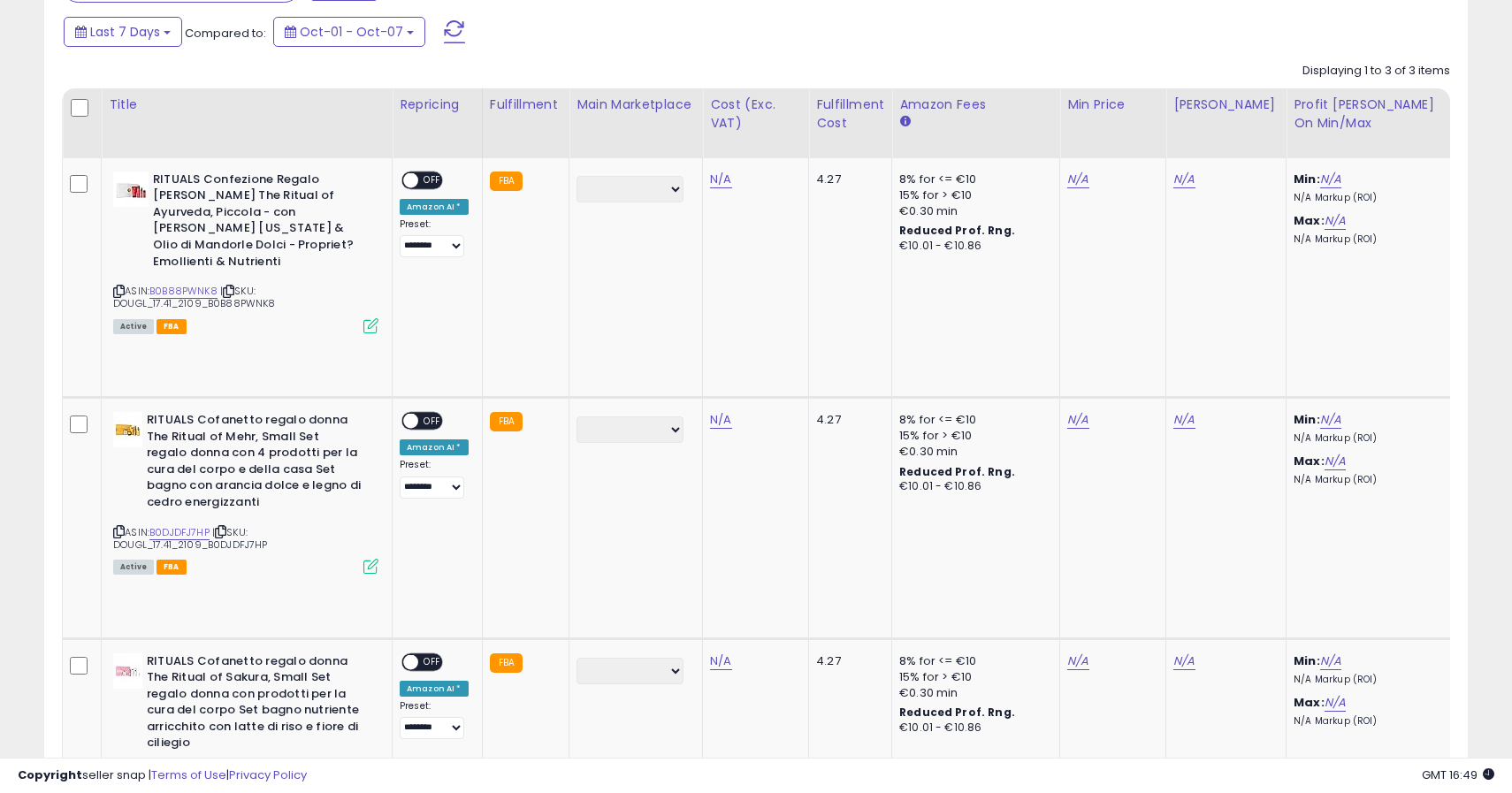
scroll to position [362, 824]
click at [719, 181] on link "N/A" at bounding box center [720, 179] width 21 height 17
type input "*****"
click at [780, 137] on button "submit" at bounding box center [776, 135] width 30 height 26
click at [719, 411] on link "N/A" at bounding box center [720, 419] width 21 height 17
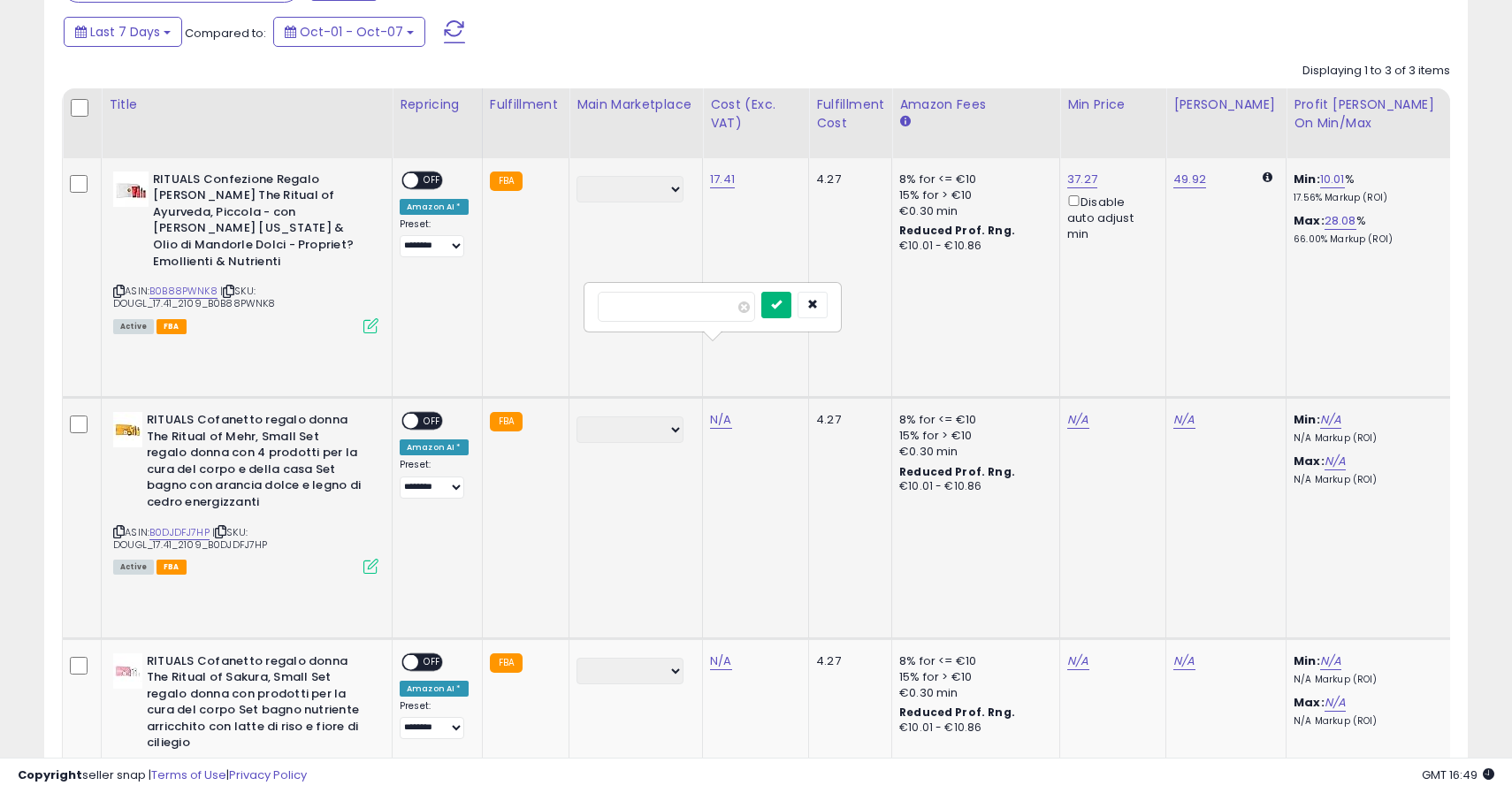
type input "*****"
click at [782, 308] on icon "submit" at bounding box center [776, 304] width 11 height 11
click at [716, 652] on link "N/A" at bounding box center [720, 661] width 21 height 17
type input "*****"
click at [782, 495] on icon "submit" at bounding box center [776, 492] width 11 height 11
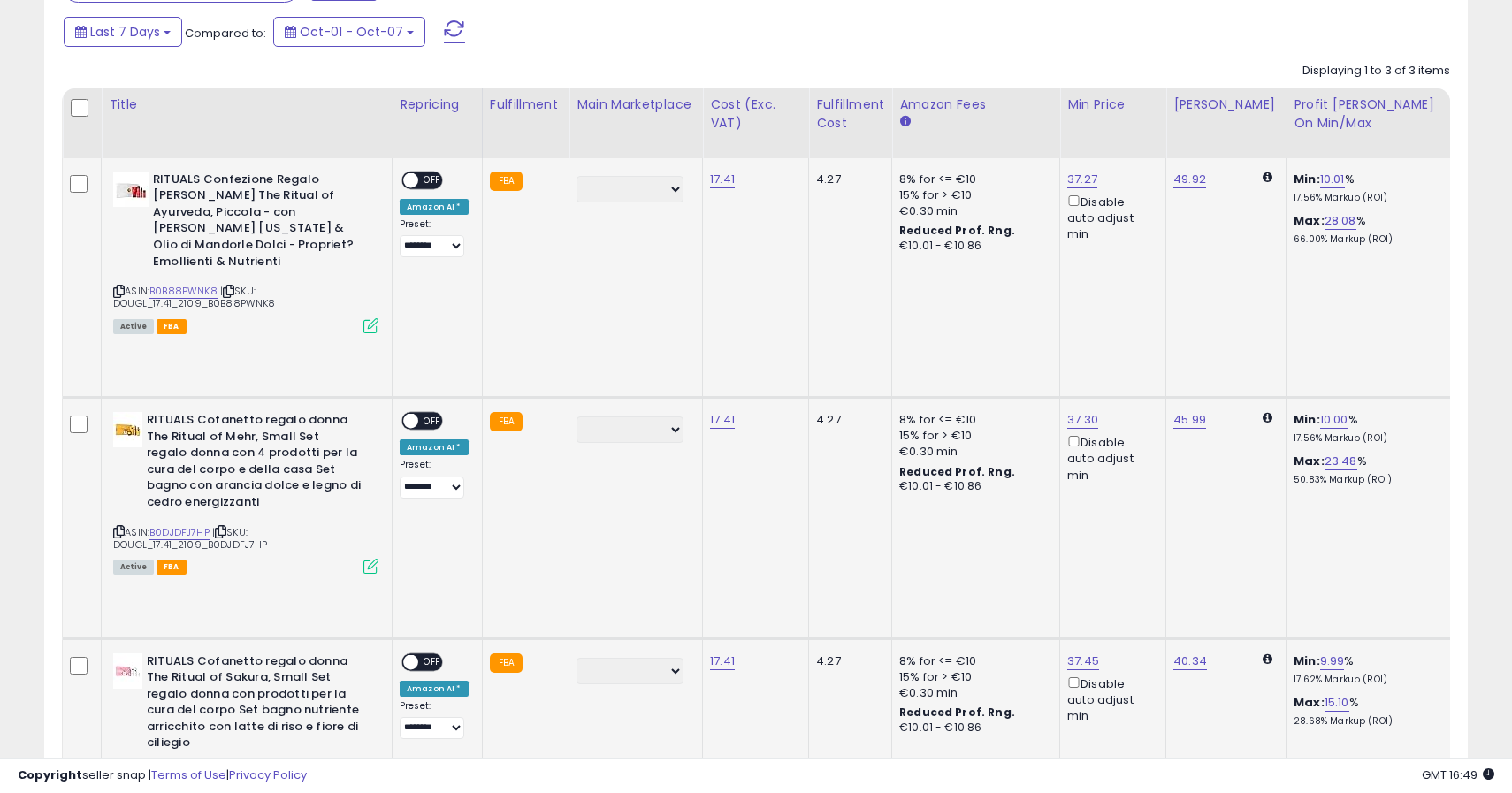
click at [417, 177] on div "ON OFF" at bounding box center [403, 180] width 42 height 15
click at [424, 413] on span "OFF" at bounding box center [432, 421] width 28 height 15
click at [425, 185] on span "OFF" at bounding box center [432, 180] width 28 height 15
click at [429, 654] on span "OFF" at bounding box center [432, 662] width 28 height 15
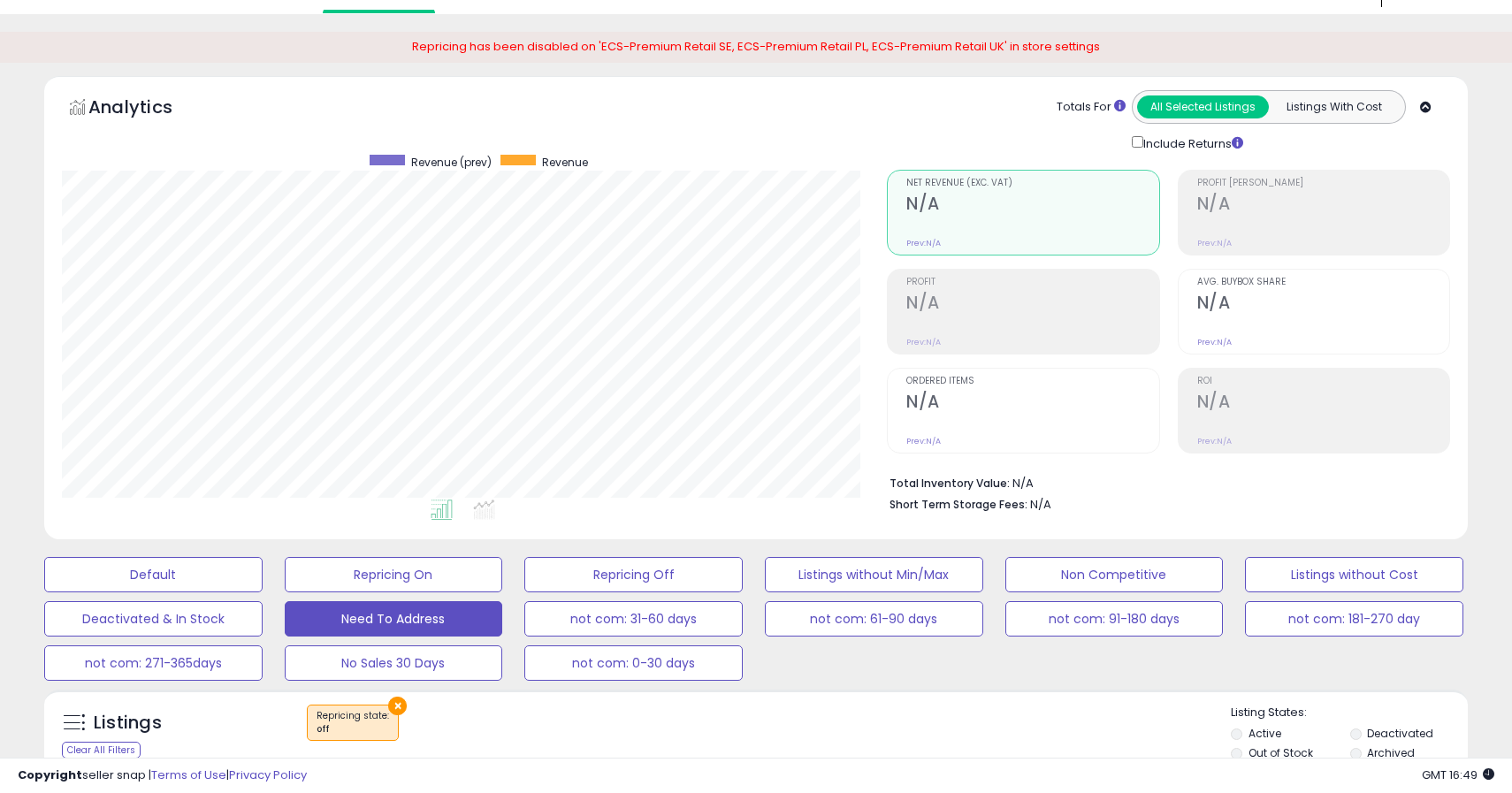
scroll to position [0, 0]
